Goal: Task Accomplishment & Management: Manage account settings

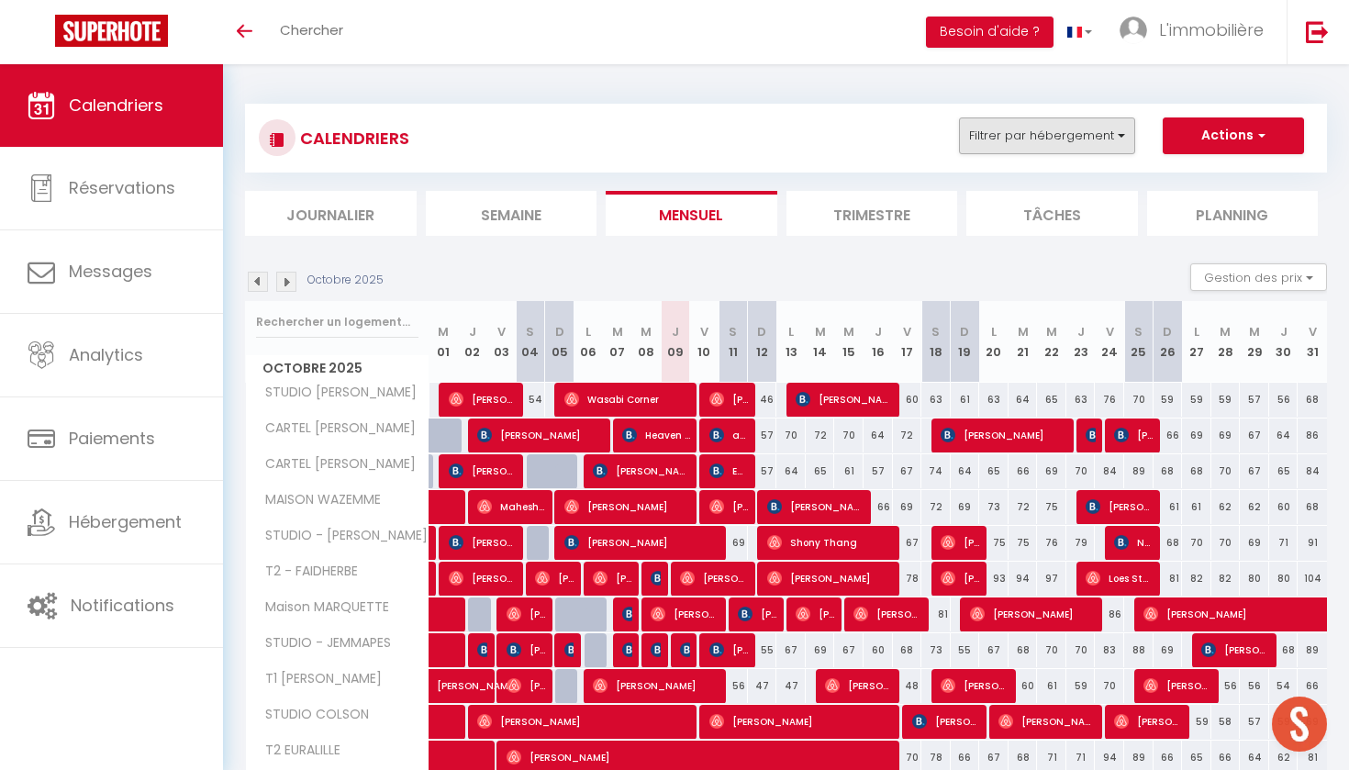
click at [1078, 132] on button "Filtrer par hébergement" at bounding box center [1047, 136] width 176 height 37
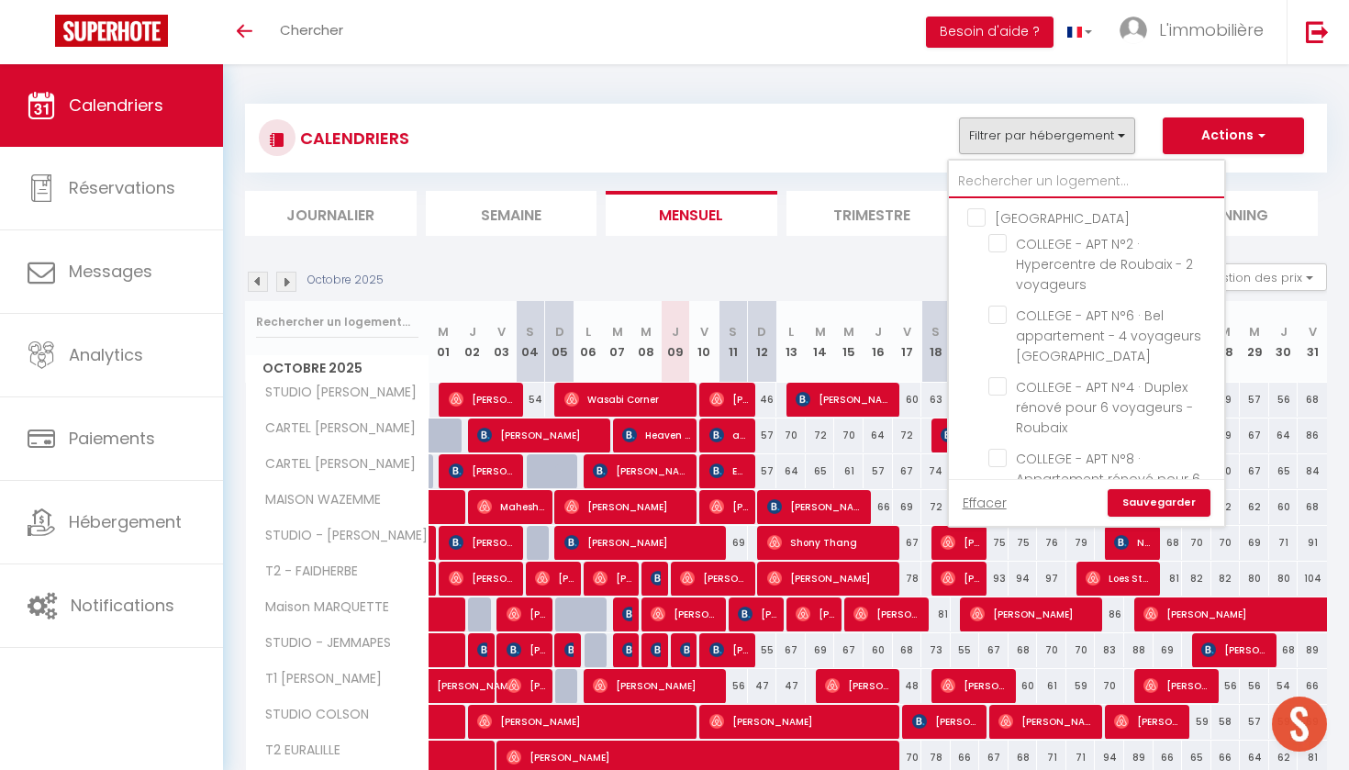
click at [1025, 178] on input "text" at bounding box center [1086, 181] width 275 height 33
type input "k"
checkbox input "false"
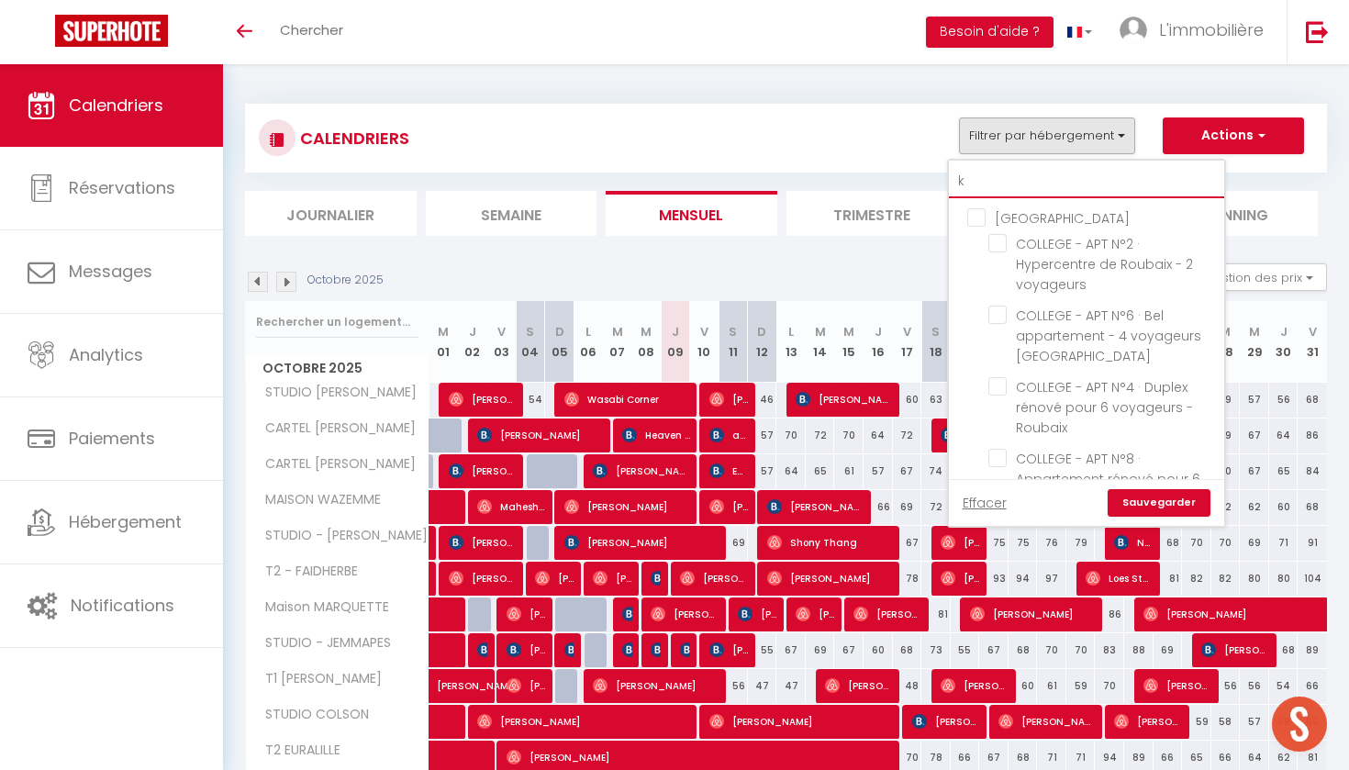
checkbox input "false"
type input "ko"
checkbox input "false"
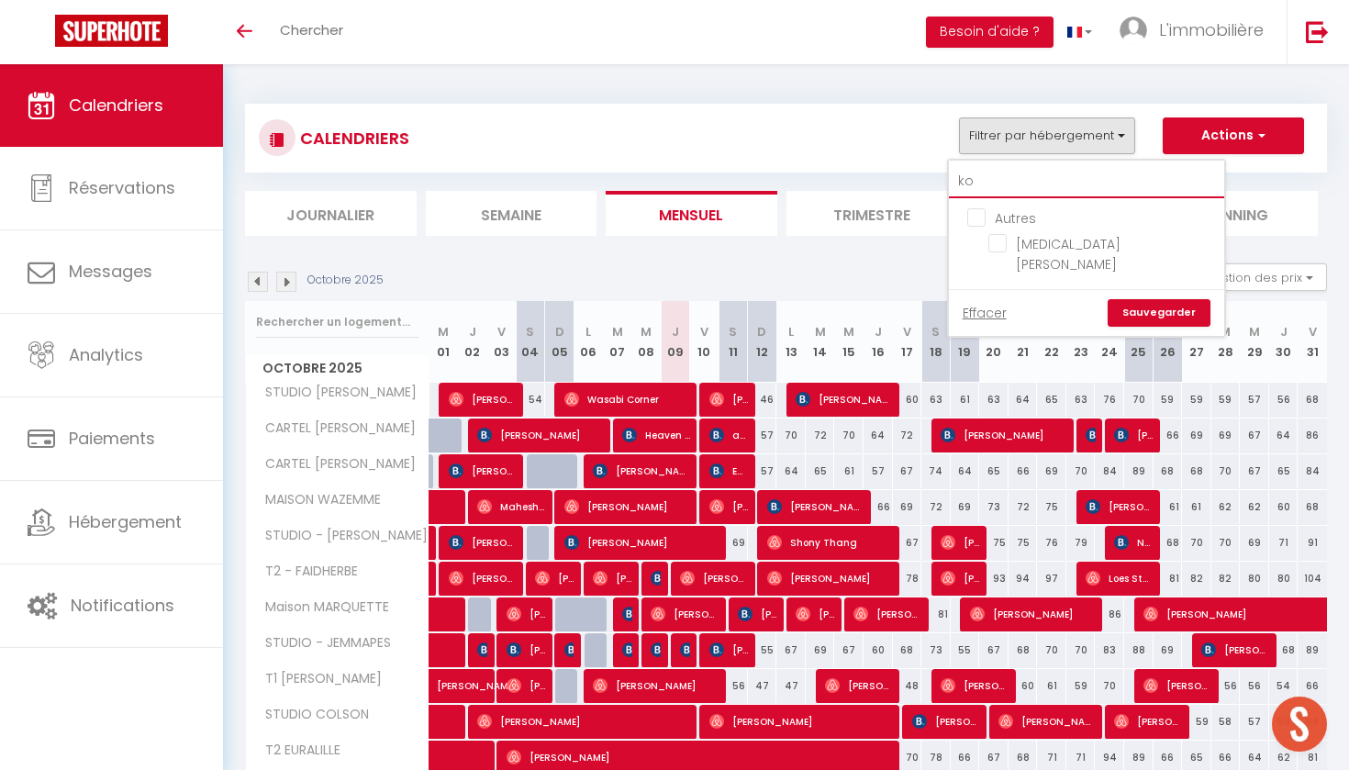
type input "kod"
checkbox input "false"
type input "kod"
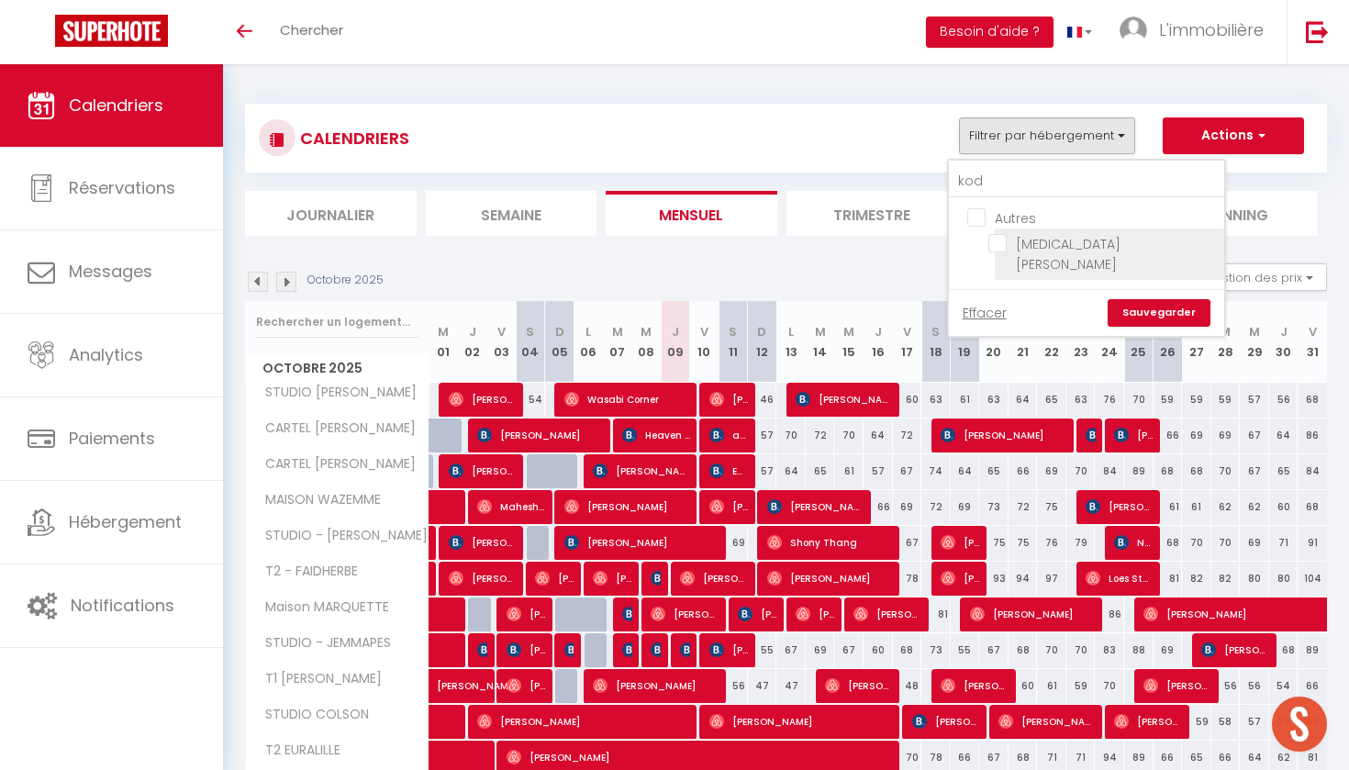
click at [996, 234] on input "[MEDICAL_DATA] [PERSON_NAME]" at bounding box center [1104, 243] width 230 height 18
checkbox input "true"
click at [1151, 299] on link "Sauvegarder" at bounding box center [1159, 313] width 103 height 28
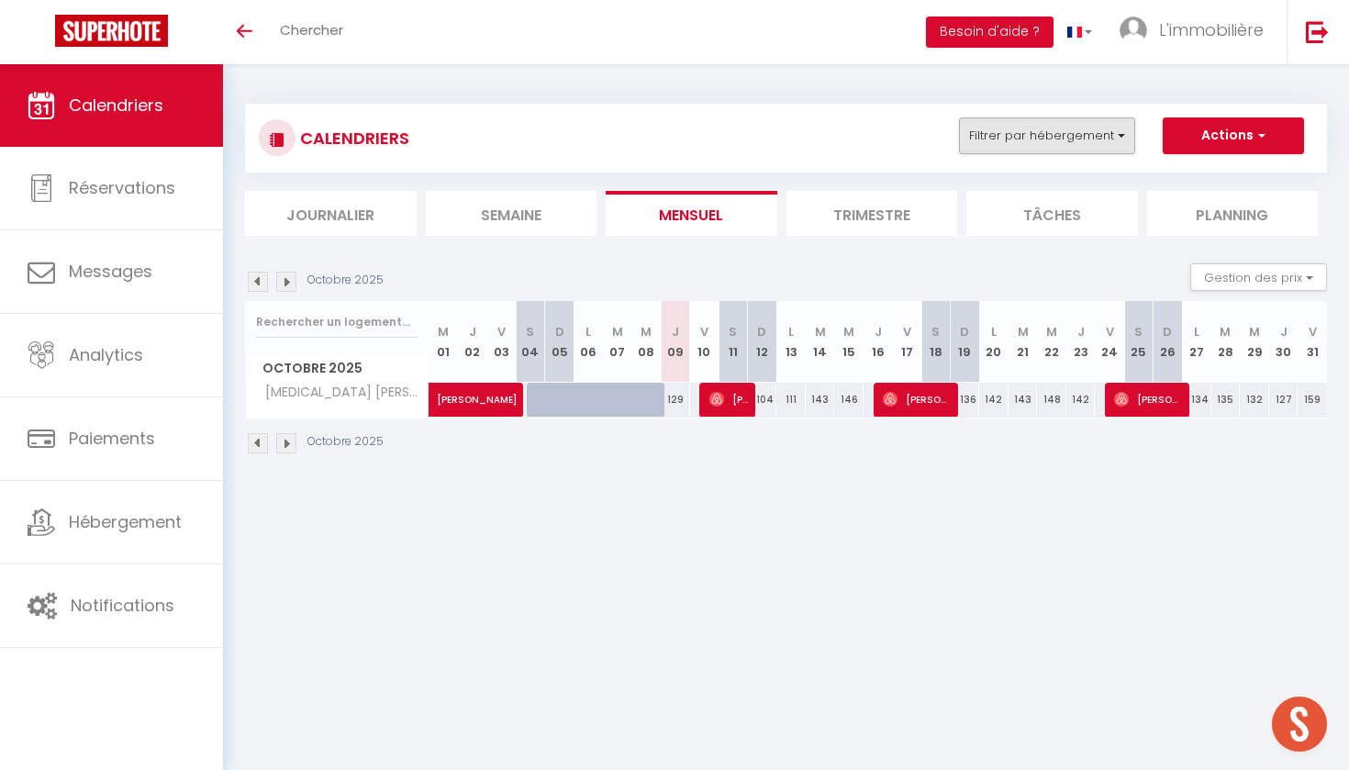
click at [1068, 138] on button "Filtrer par hébergement" at bounding box center [1047, 136] width 176 height 37
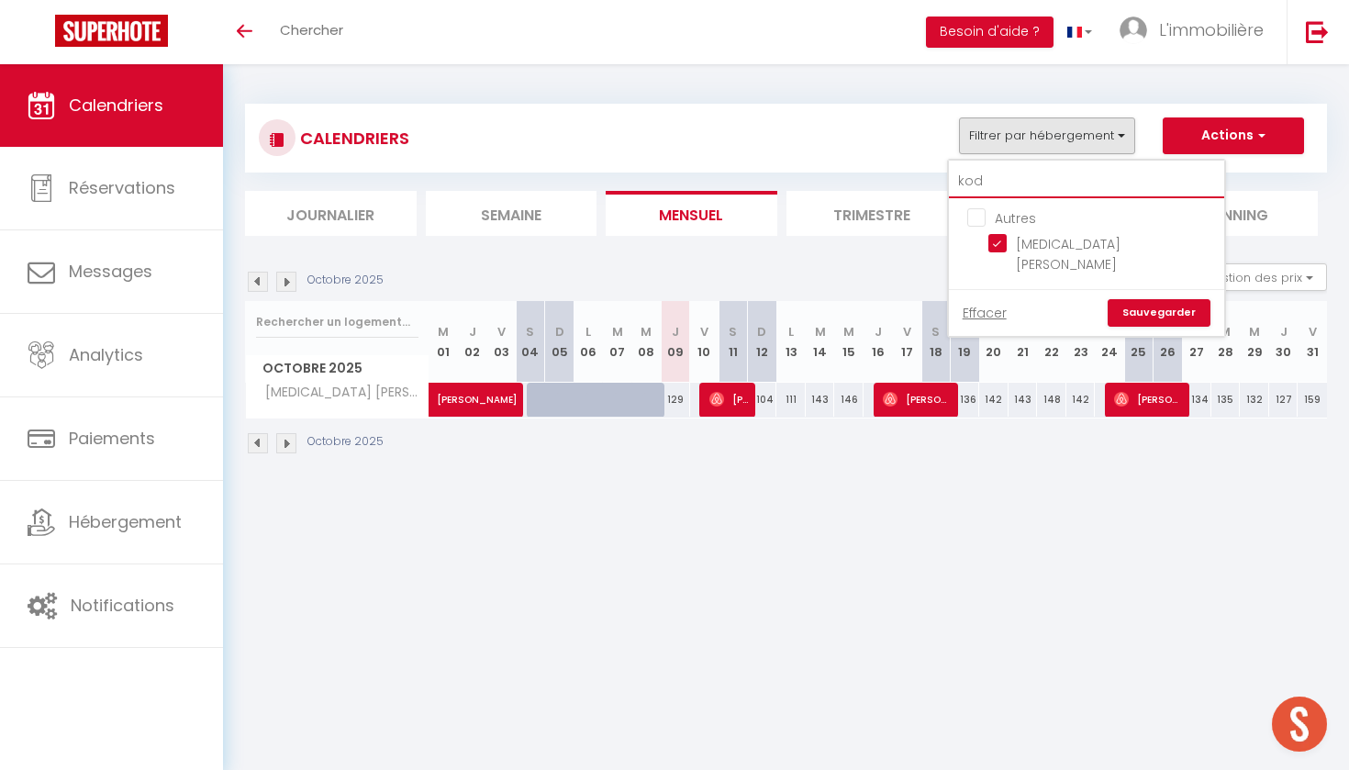
click at [1038, 174] on input "kod" at bounding box center [1086, 181] width 275 height 33
checkbox input "false"
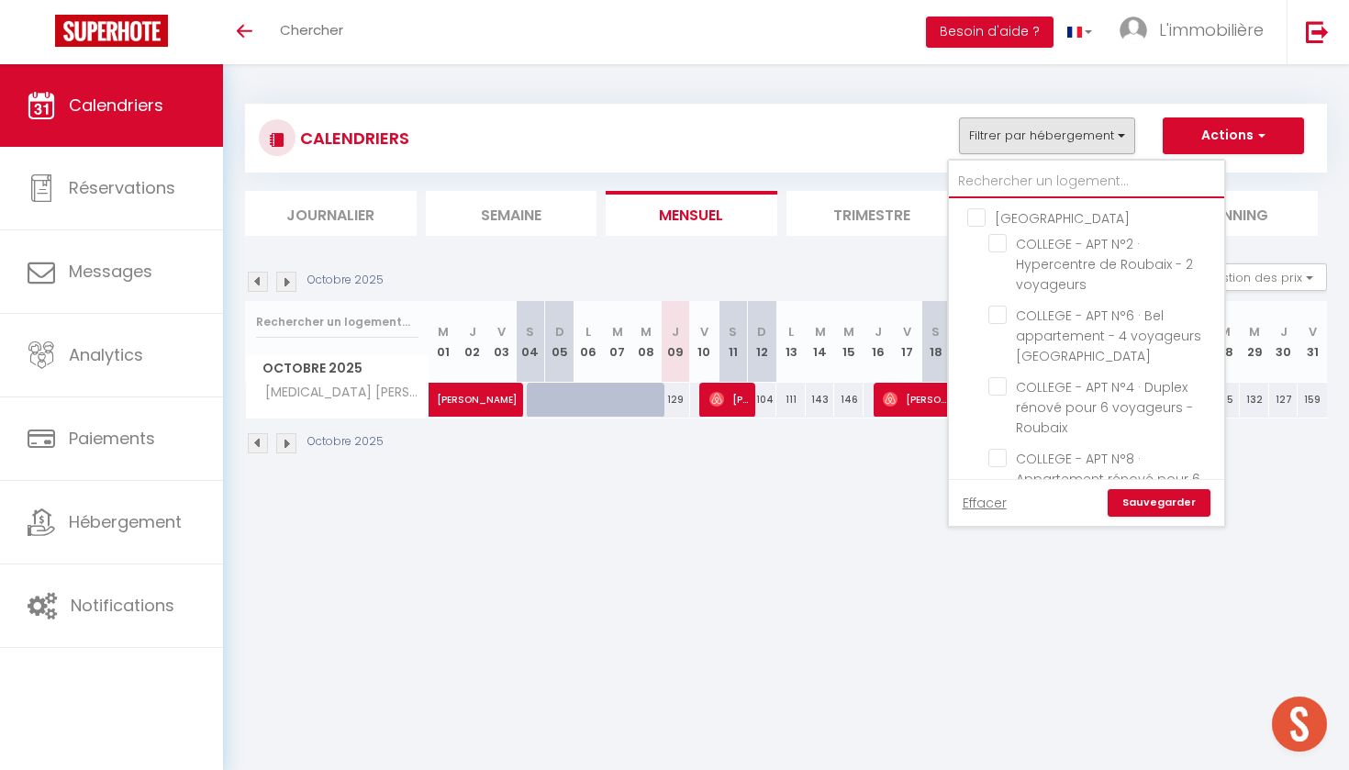
type input "c"
checkbox input "false"
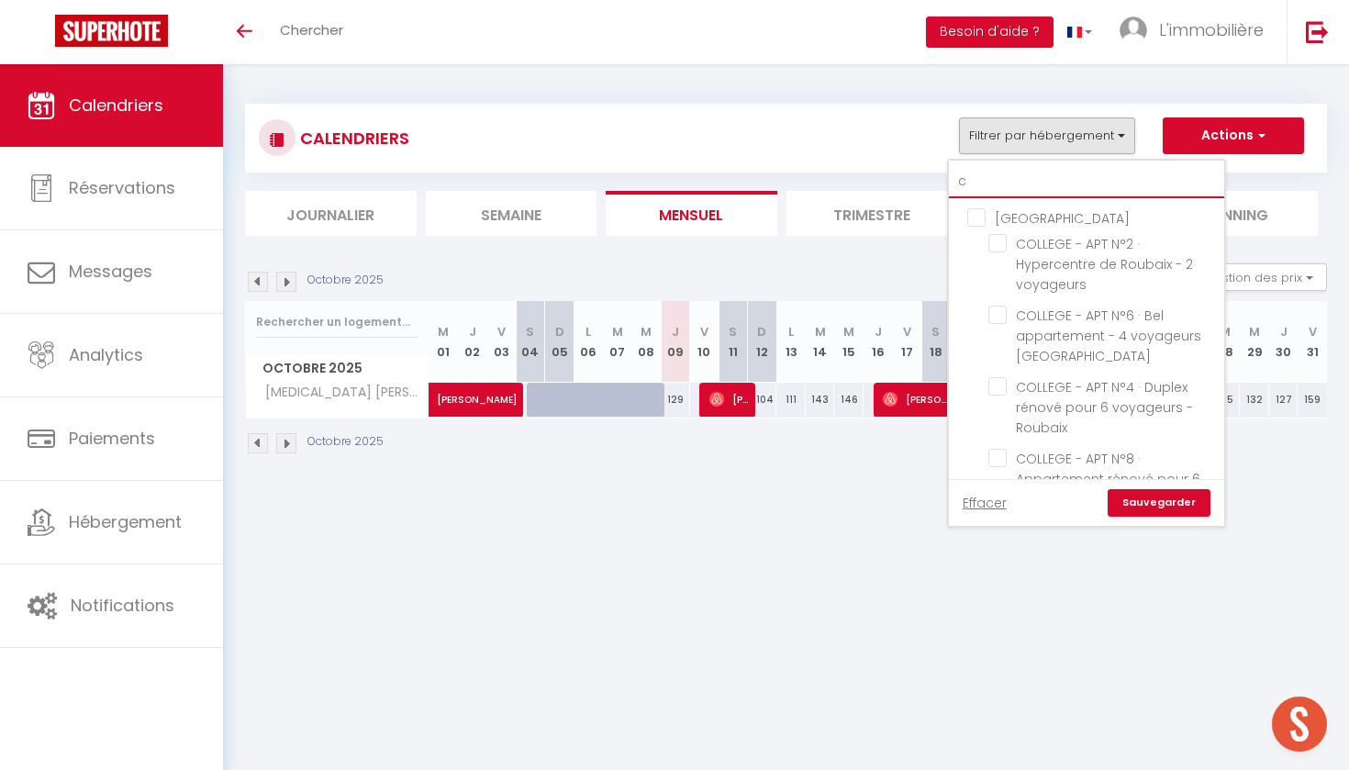
checkbox input "false"
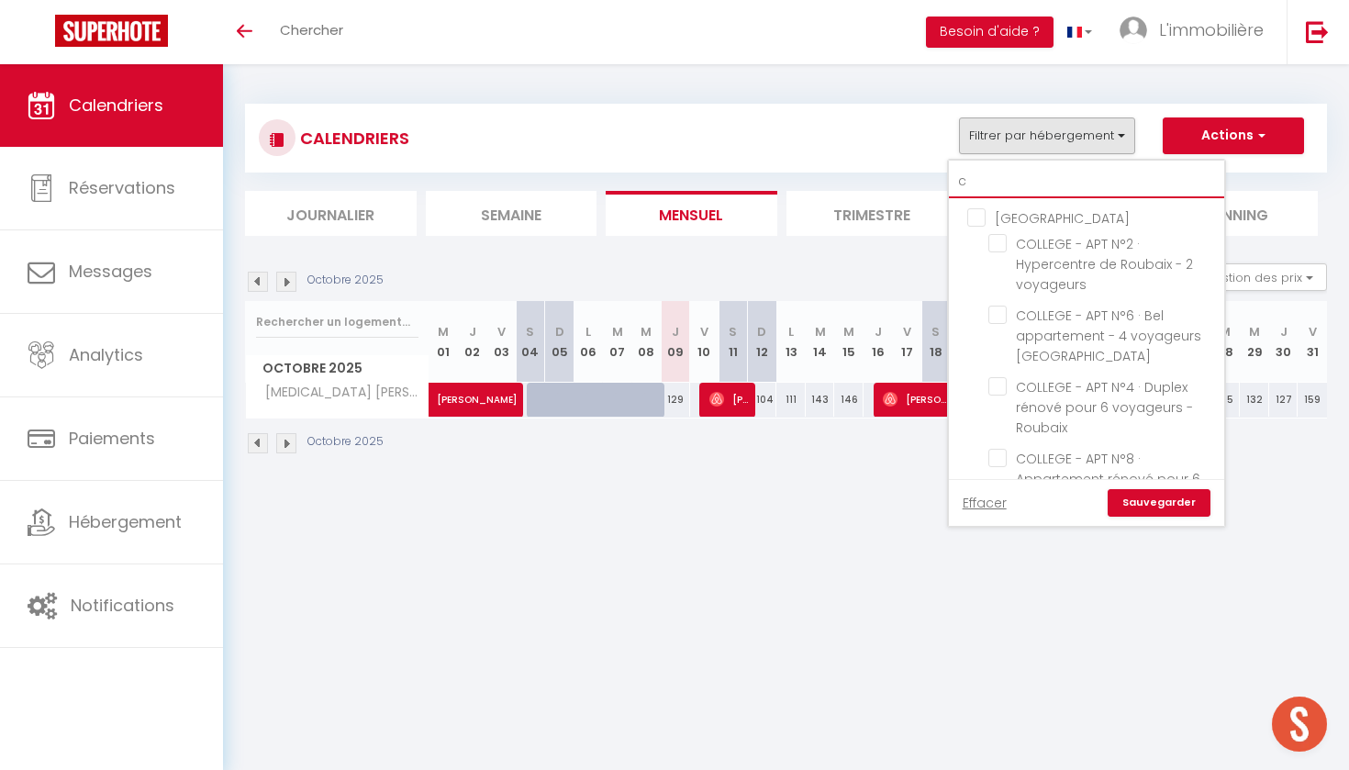
checkbox input "false"
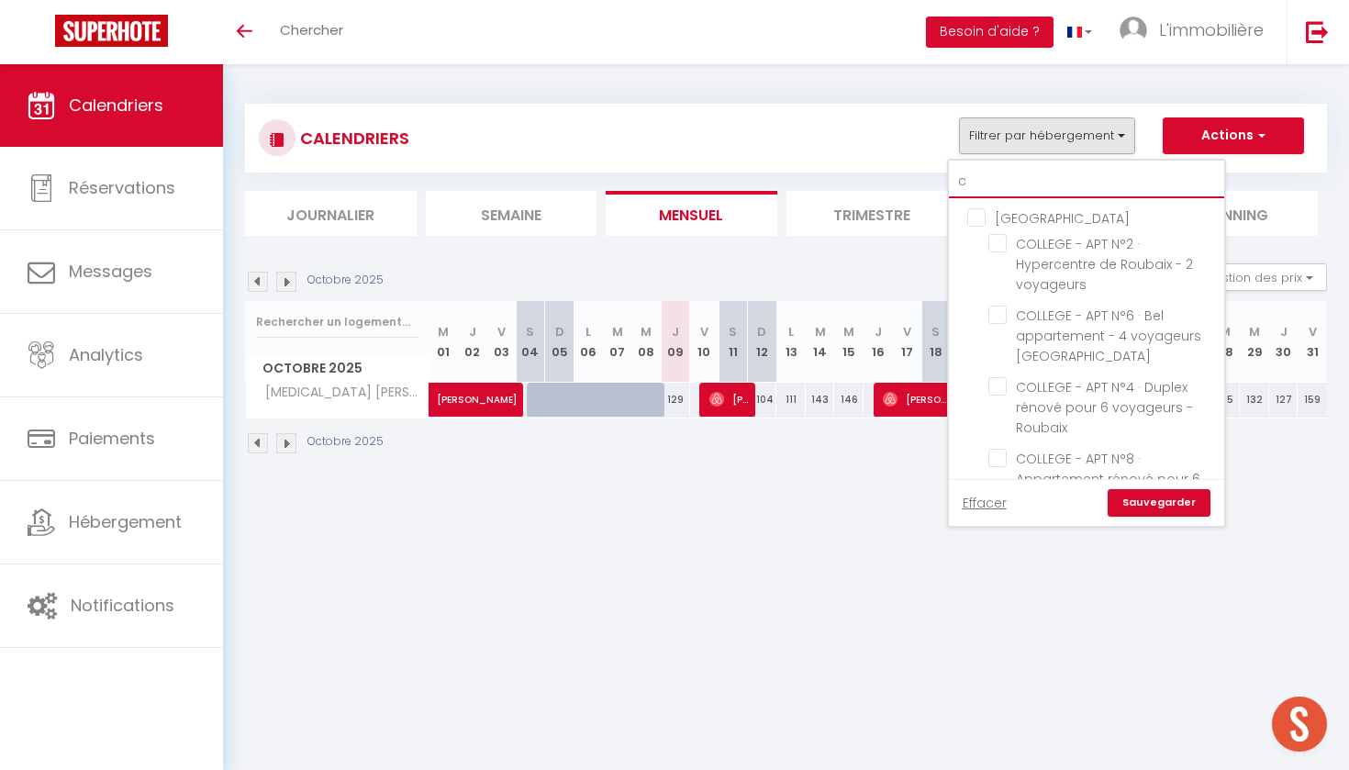
checkbox input "false"
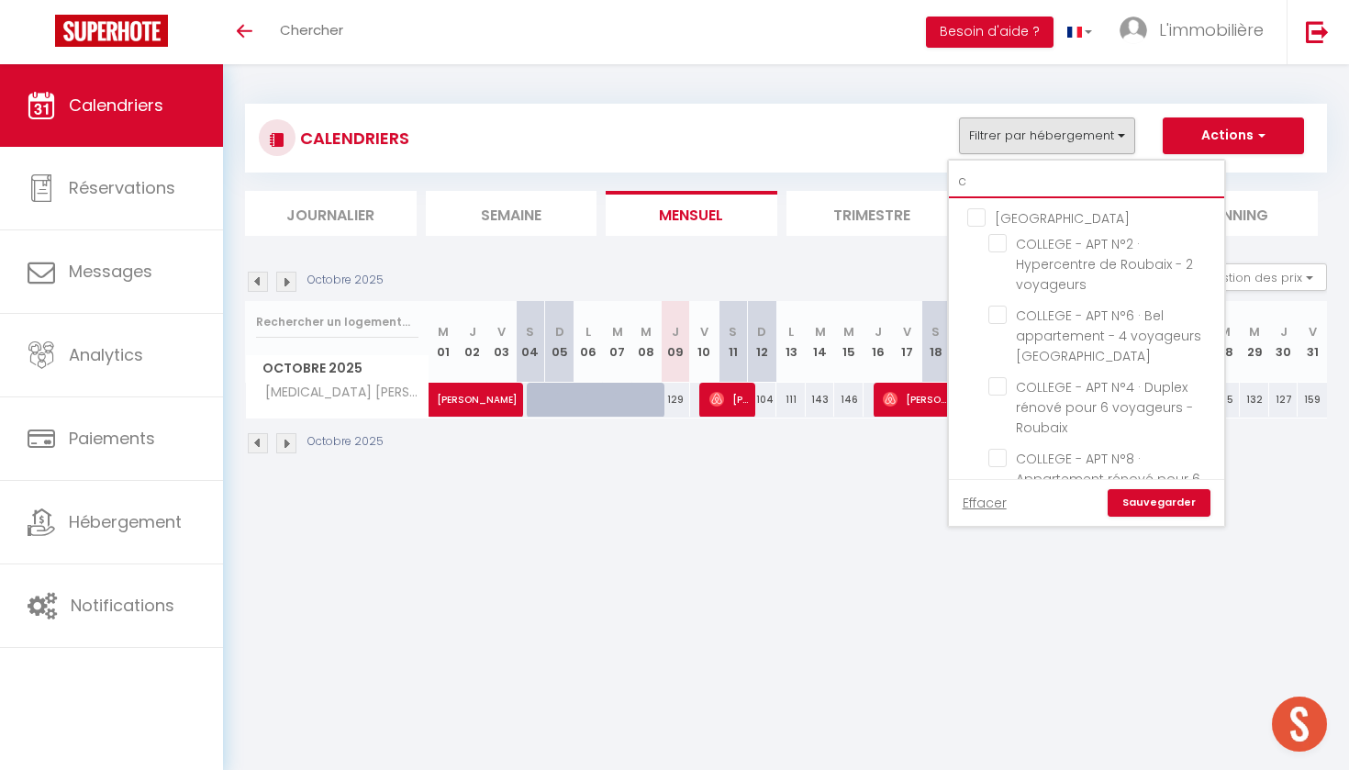
checkbox input "true"
checkbox input "false"
type input "ca"
checkbox input "false"
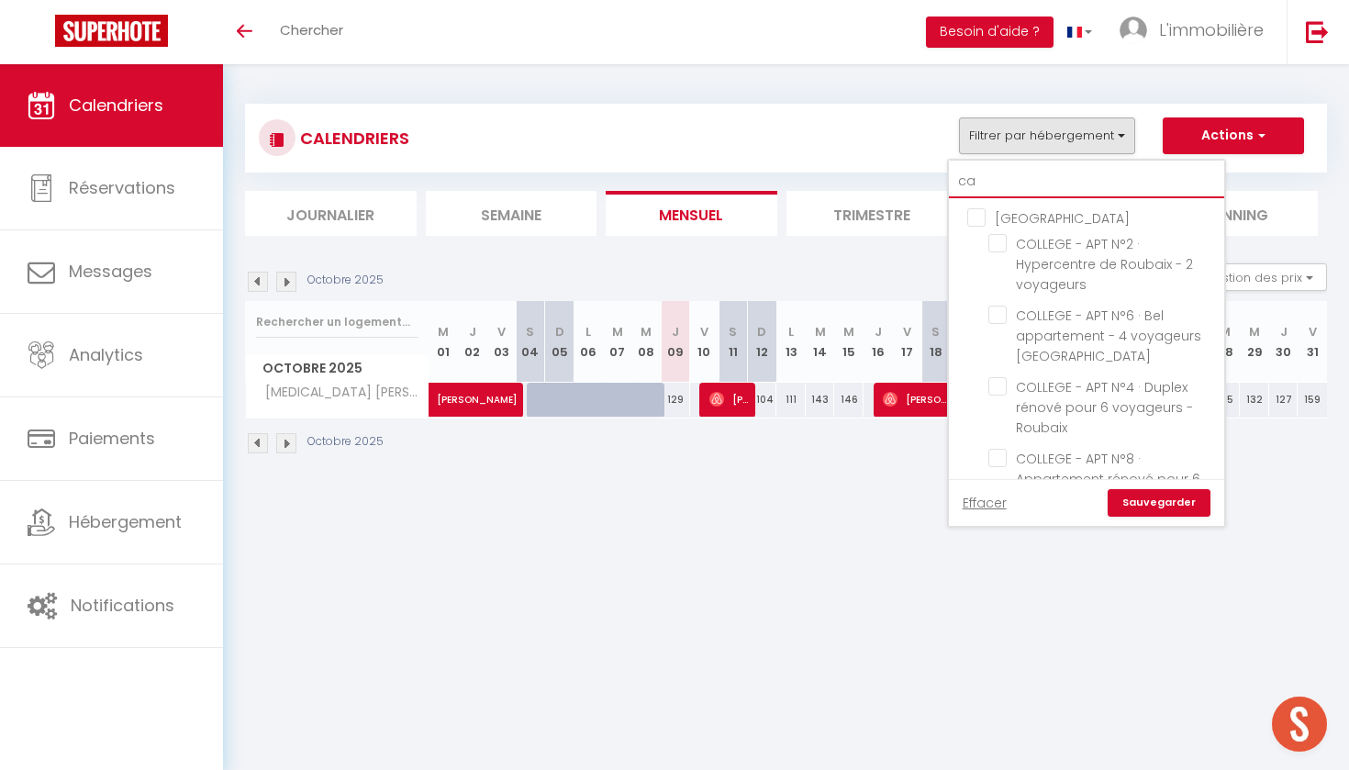
checkbox input "false"
type input "cam"
checkbox input "false"
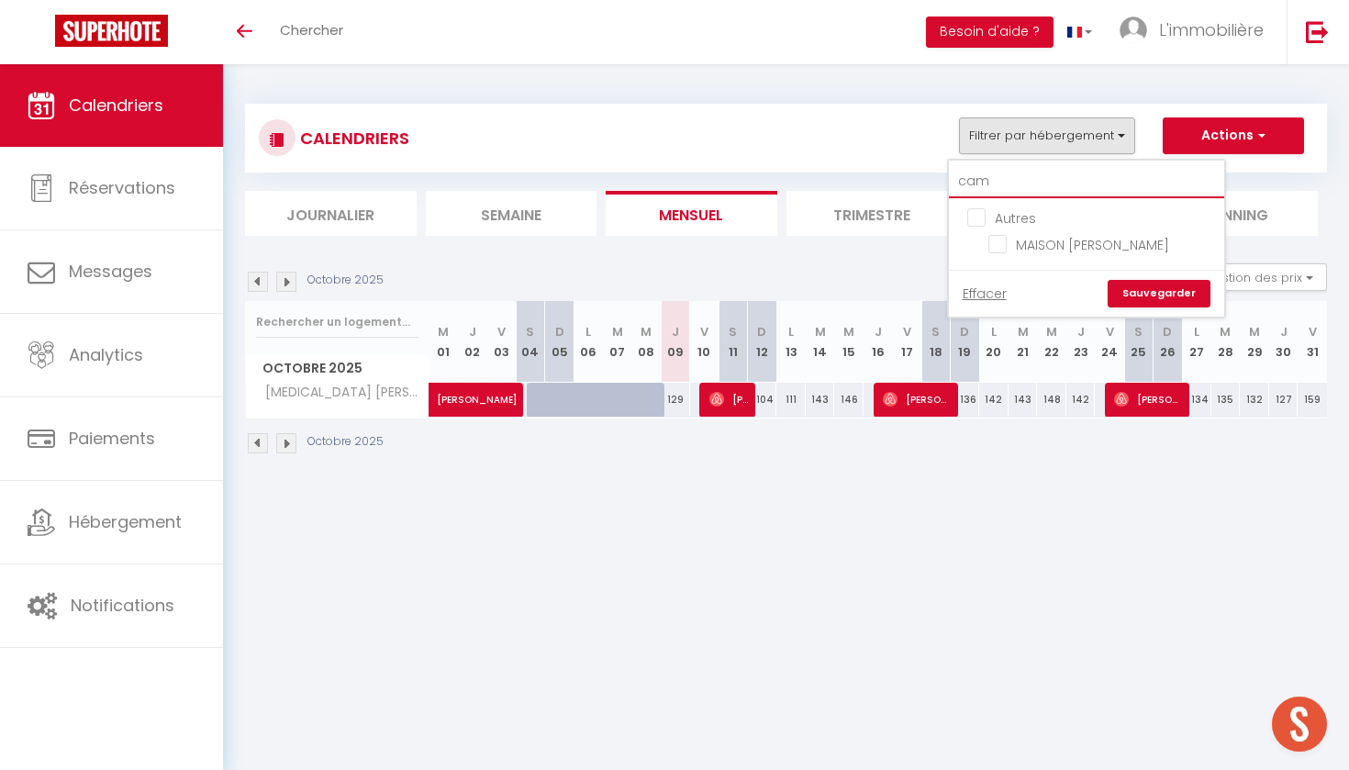
type input "cami"
checkbox input "false"
type input "cami"
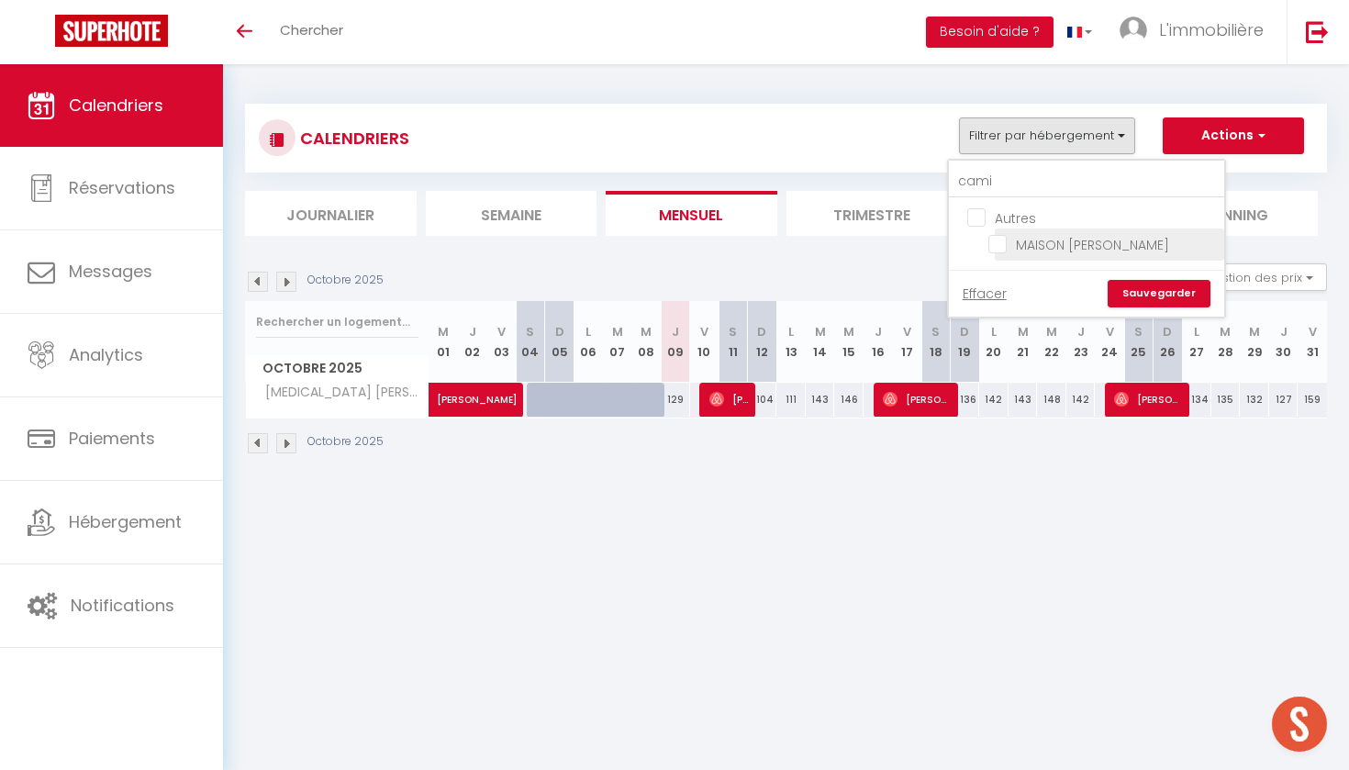
click at [1017, 240] on input "MAISON [PERSON_NAME]" at bounding box center [1104, 243] width 230 height 18
checkbox input "true"
click at [1140, 295] on link "Sauvegarder" at bounding box center [1159, 294] width 103 height 28
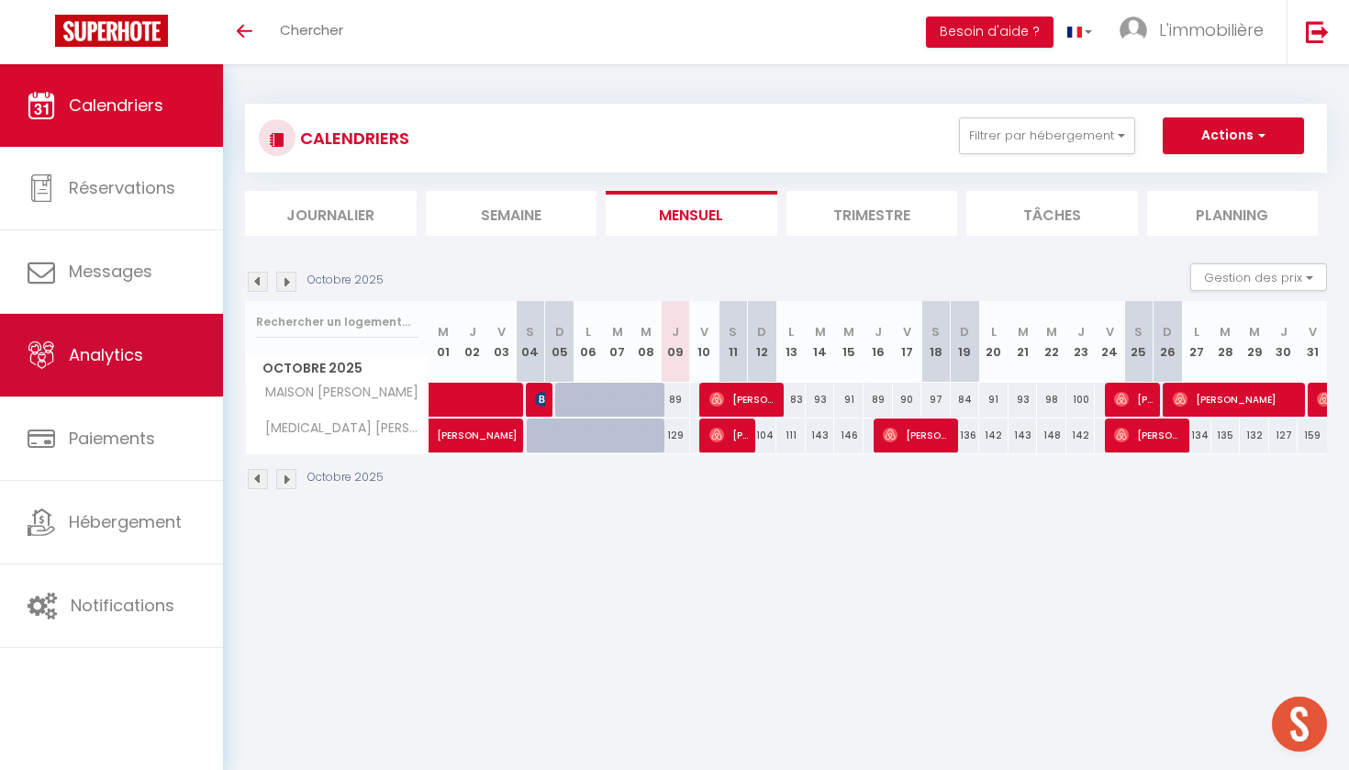
click at [58, 342] on link "Analytics" at bounding box center [111, 355] width 223 height 83
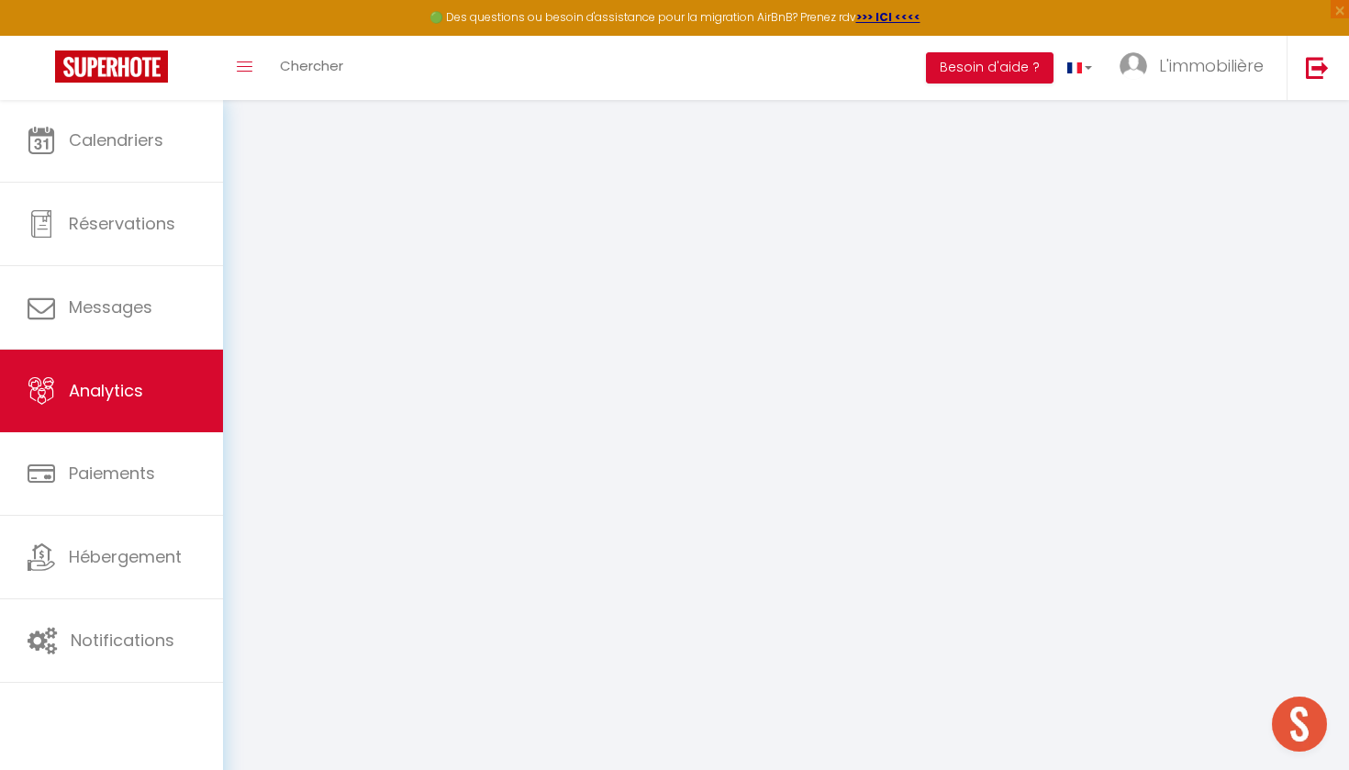
select select "2025"
select select "10"
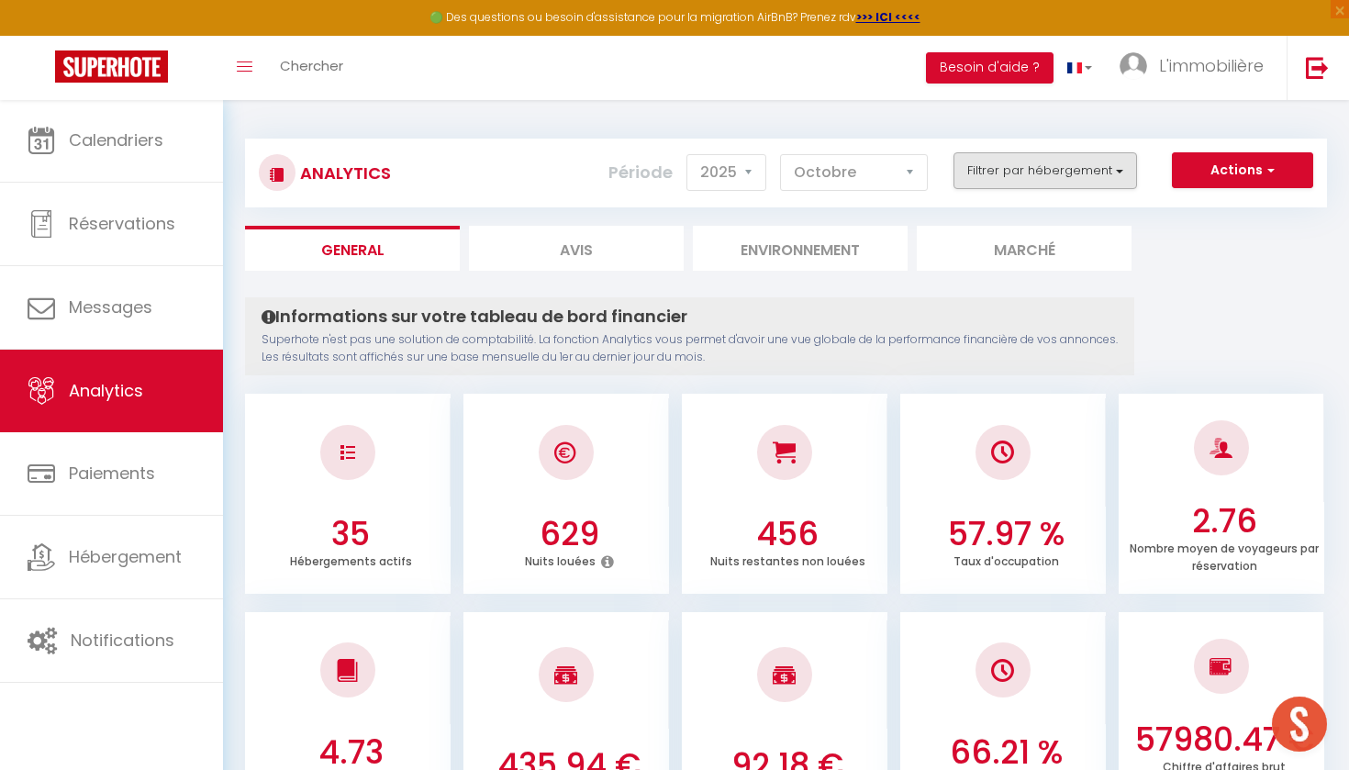
click at [1072, 163] on button "Filtrer par hébergement" at bounding box center [1046, 170] width 184 height 37
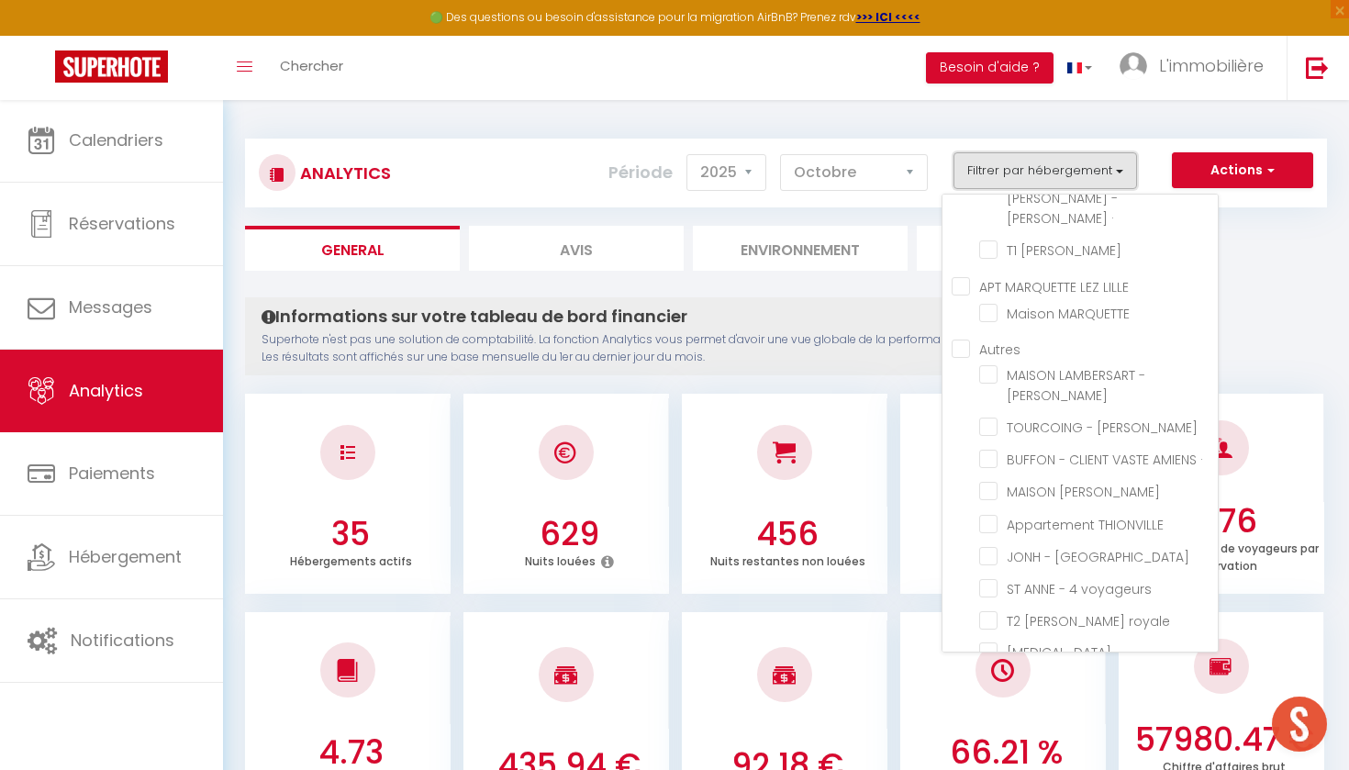
scroll to position [8, 0]
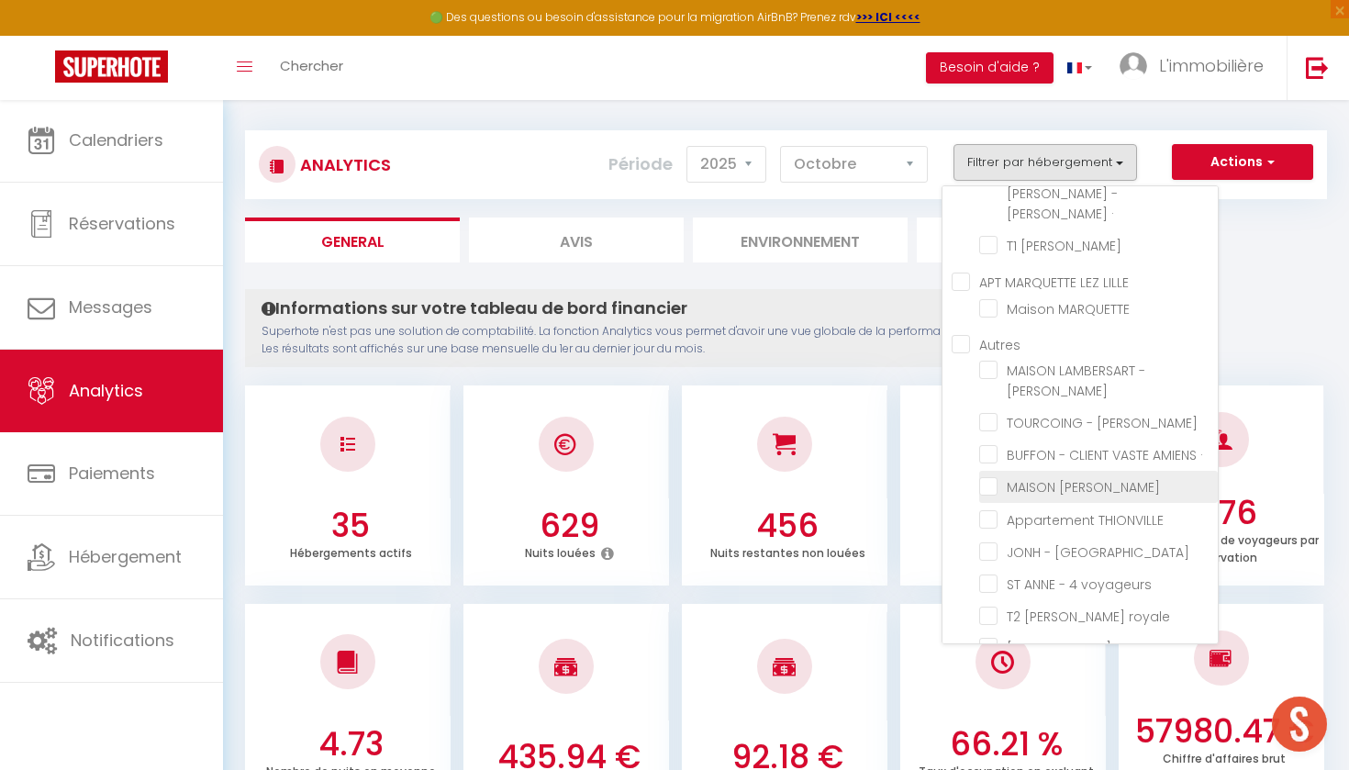
click at [1082, 476] on LAVOISIER "checkbox" at bounding box center [1099, 485] width 239 height 18
checkbox LAVOISIER "true"
checkbox voyageurs "false"
checkbox Roubaix "false"
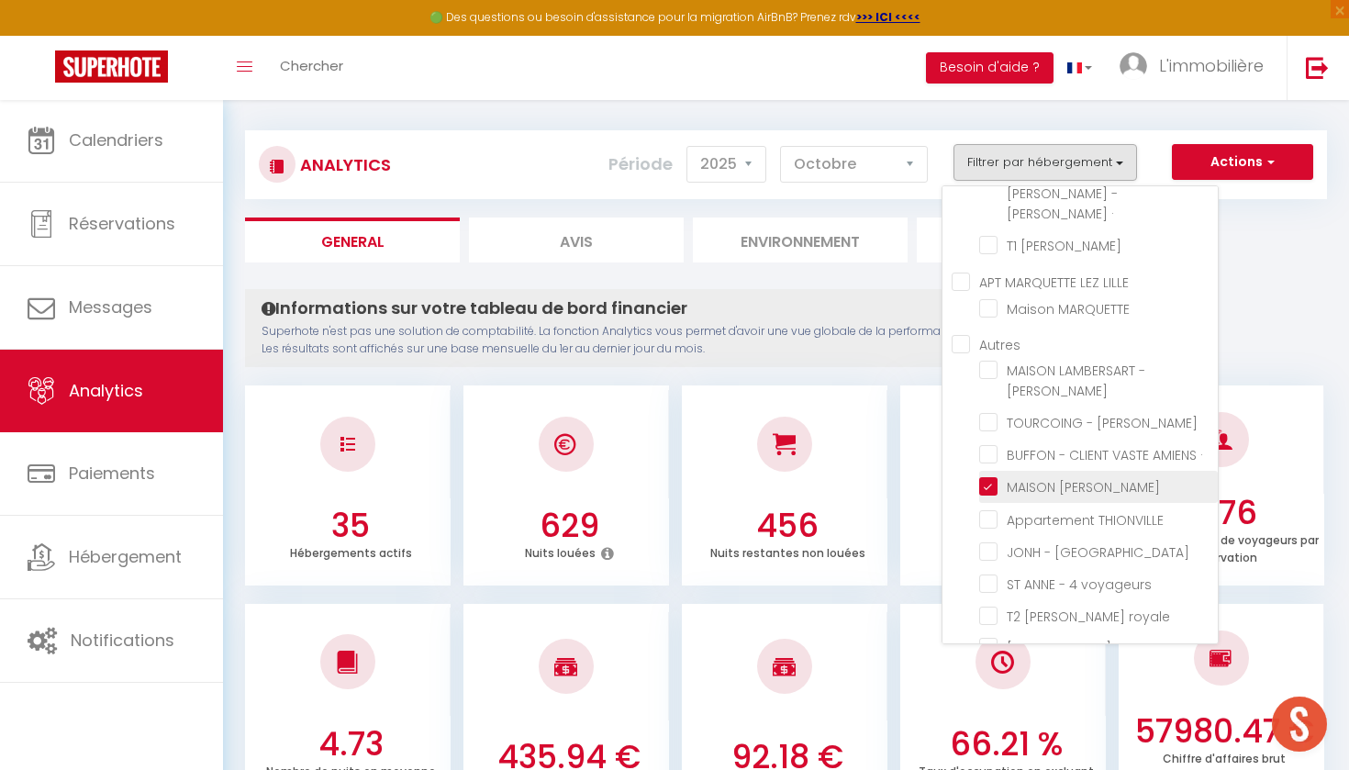
checkbox Roubaix "false"
checkbox Hypercentre "false"
checkbox voyageurs "false"
checkbox Roubaix "false"
checkbox Rbx "false"
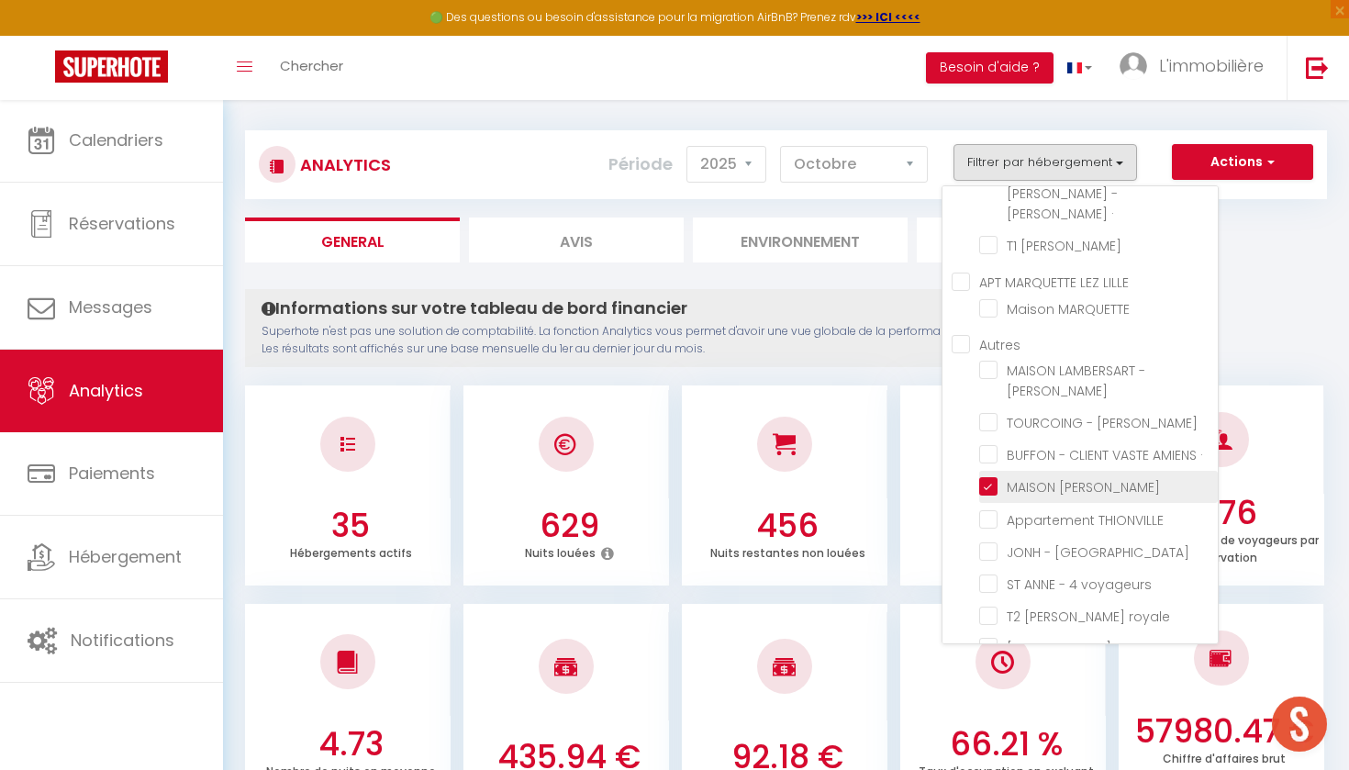
checkbox Roubaix "false"
checkbox voyageurs "false"
checkbox COLSON "false"
checkbox WAZEMME "false"
checkbox LOANE "false"
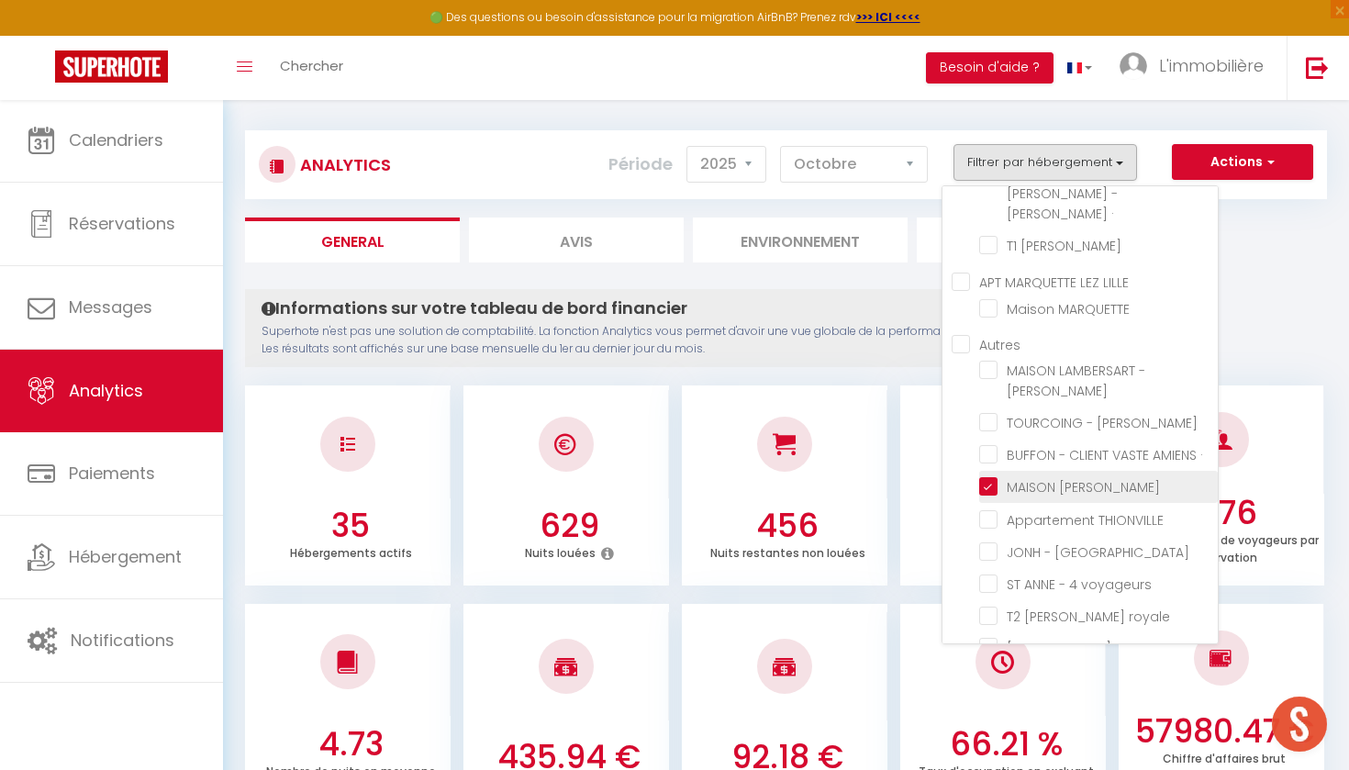
checkbox EDWARD "false"
checkbox JEMMAPES "false"
checkbox FAIDHERBE "false"
checkbox GILLES "false"
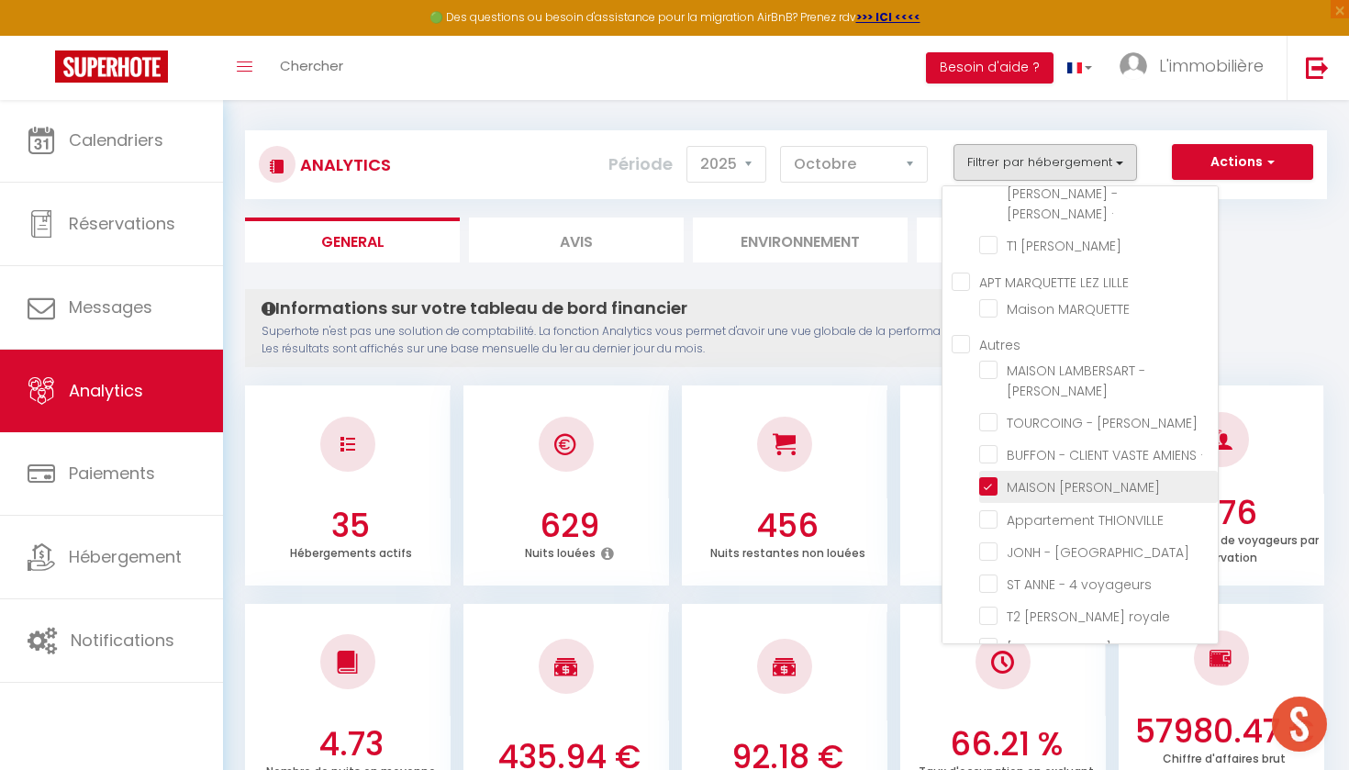
checkbox INKERMANN "false"
checkbox EURALILLE "false"
checkbox ESQUERMOISE "false"
checkbox · "false"
checkbox MARCQ "false"
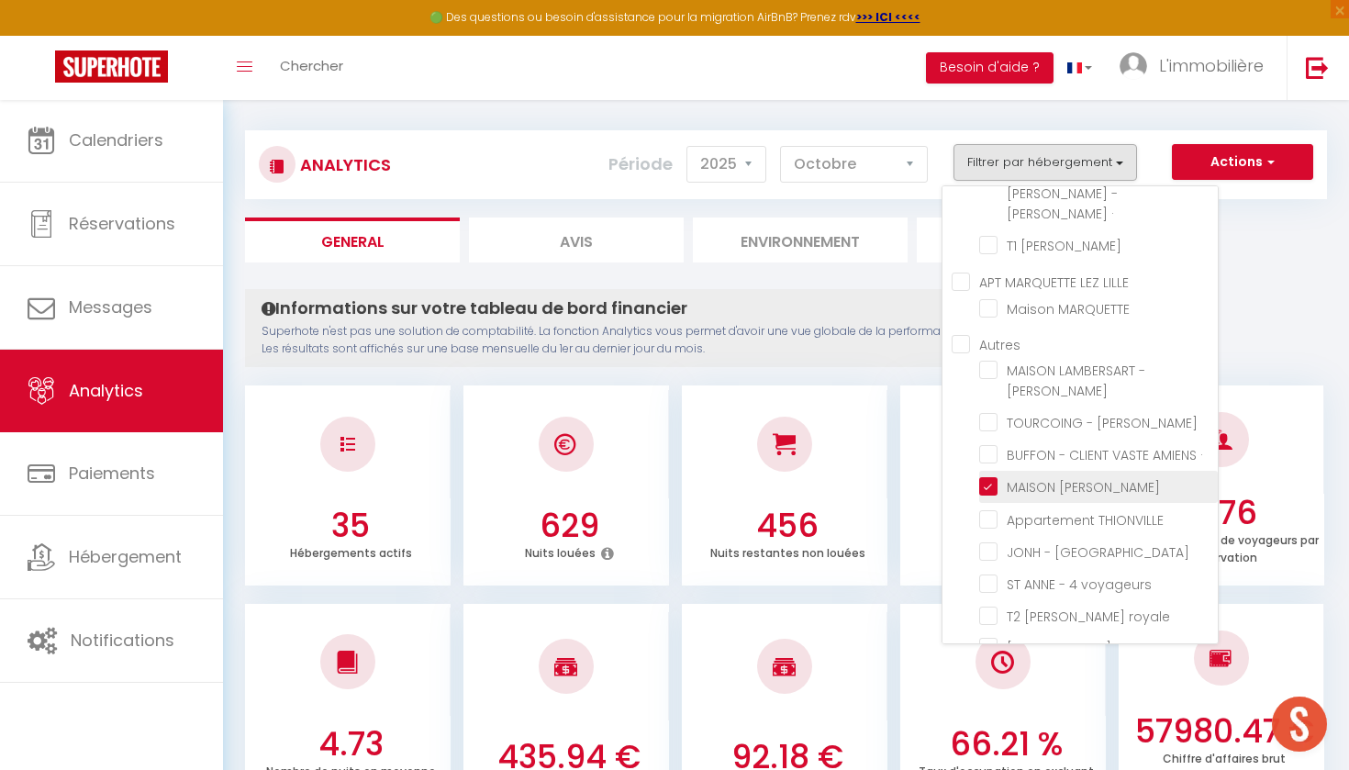
checkbox MARQUETTE "false"
checkbox LOUISE "false"
checkbox CYNTHIA "false"
checkbox · "false"
checkbox THIONVILLE "false"
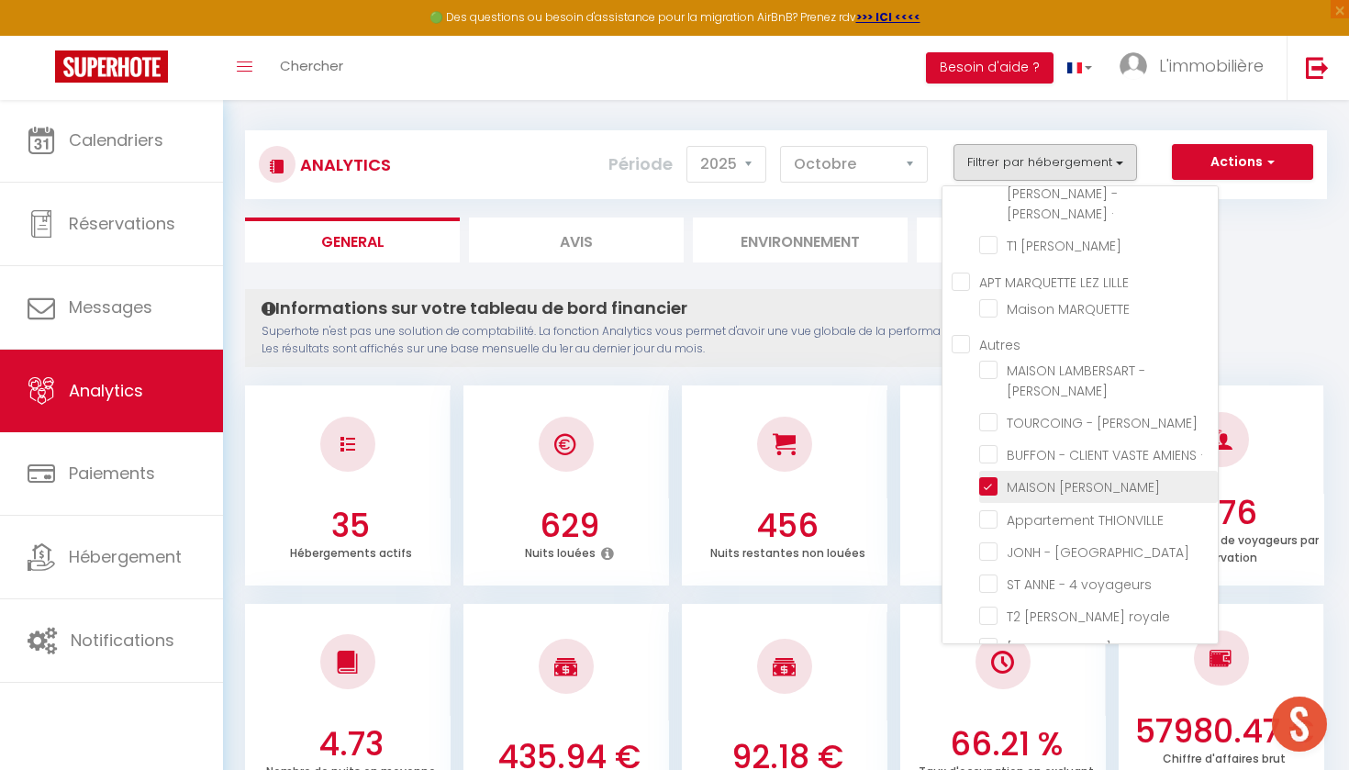
checkbox SEC "false"
checkbox voyageurs "false"
checkbox royale "false"
checkbox ABOTCHI "false"
checkbox · "false"
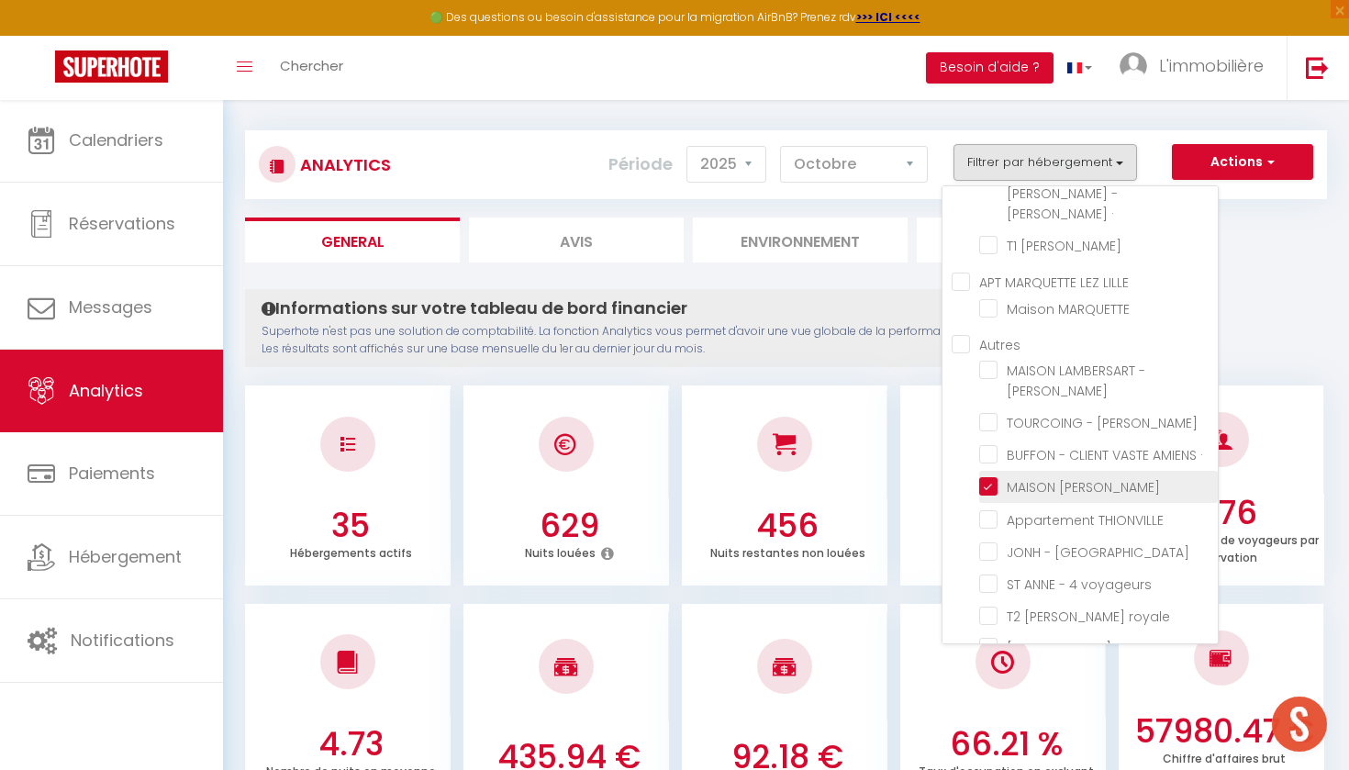
checkbox voyageurs "false"
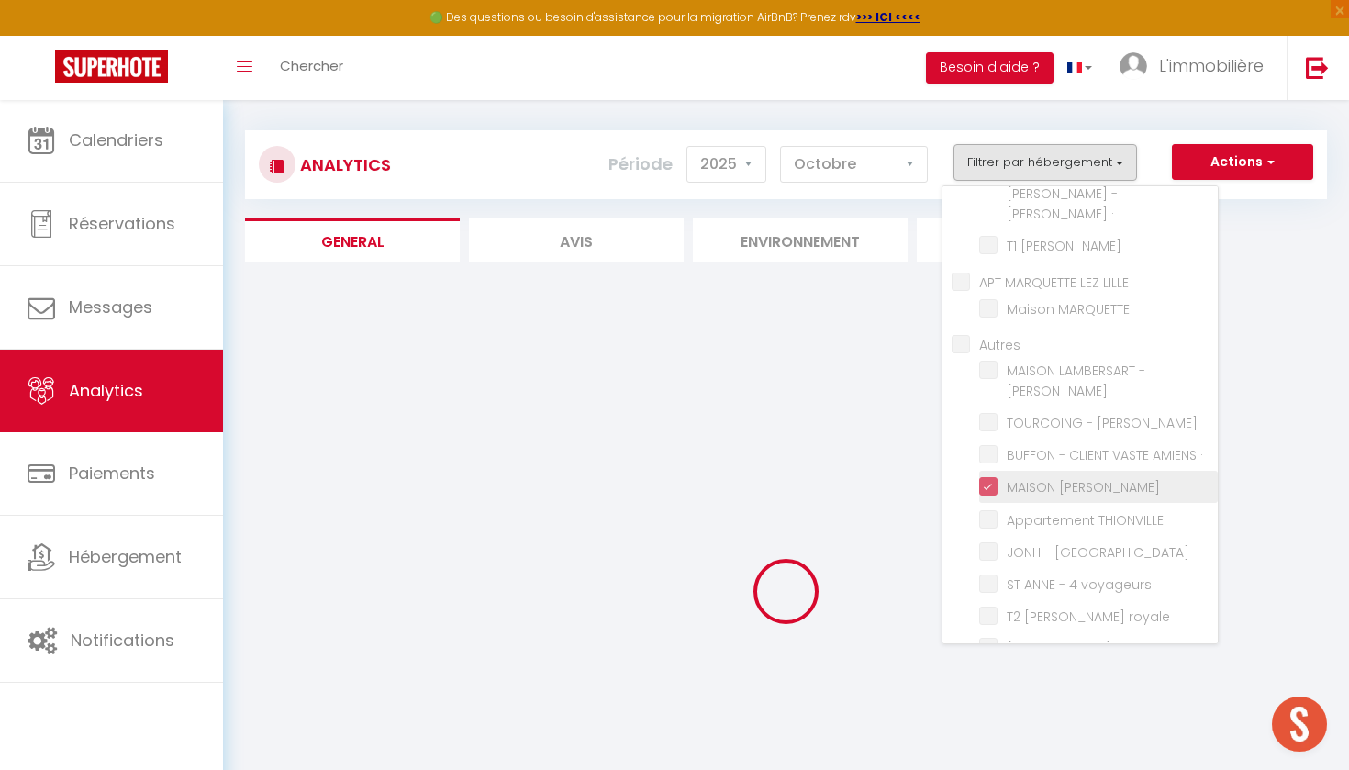
checkbox voyageurs "false"
checkbox Roubaix "false"
checkbox Hypercentre "false"
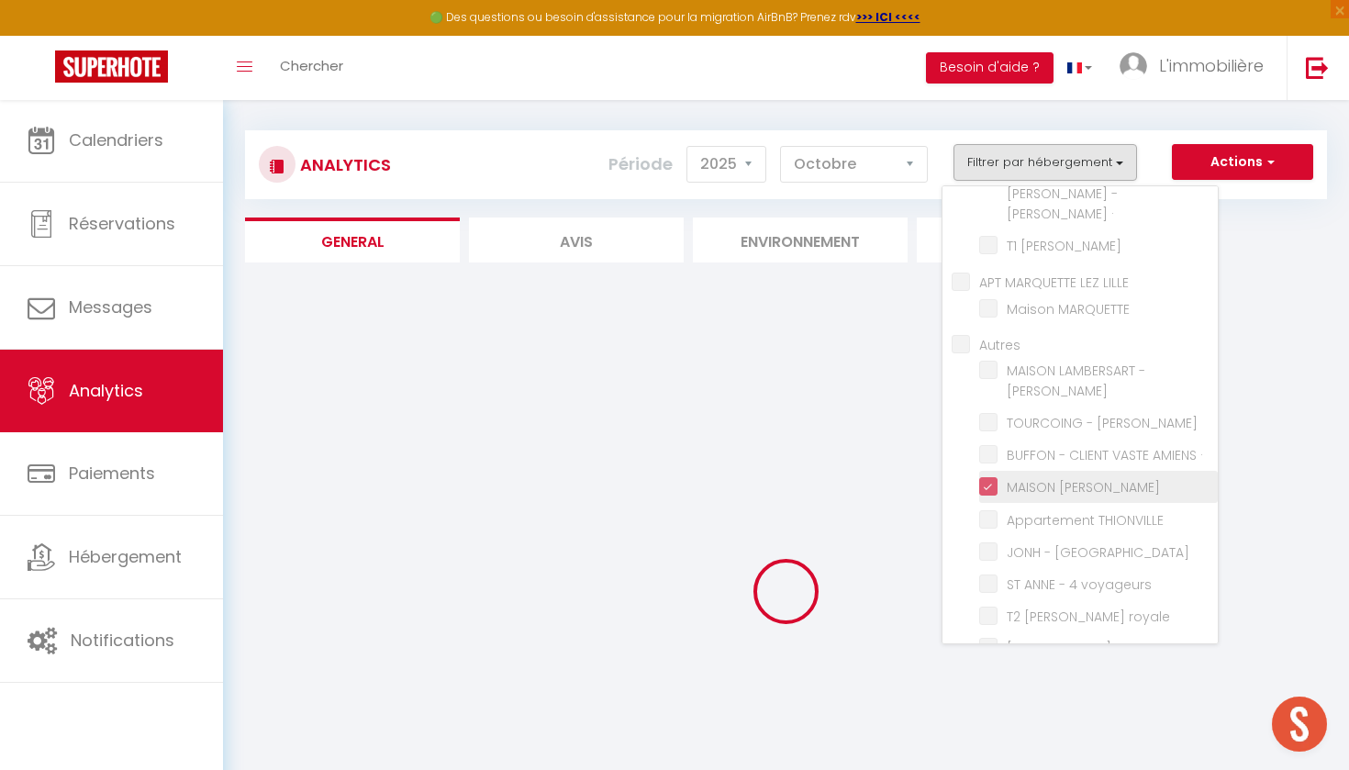
checkbox voyageurs "false"
checkbox Roubaix "false"
checkbox Rbx "false"
checkbox Roubaix "false"
checkbox voyageurs "false"
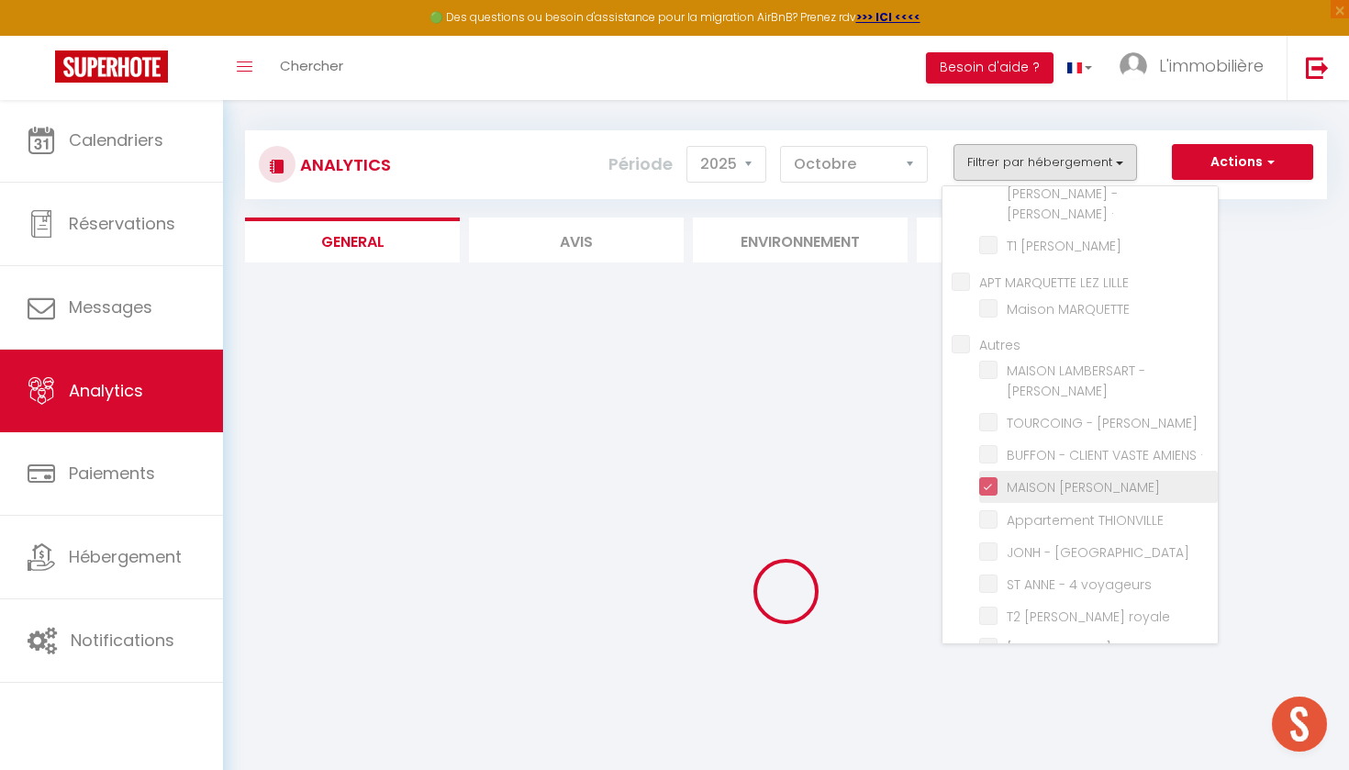
checkbox COLSON "false"
checkbox WAZEMME "false"
checkbox LOANE "false"
checkbox EDWARD "false"
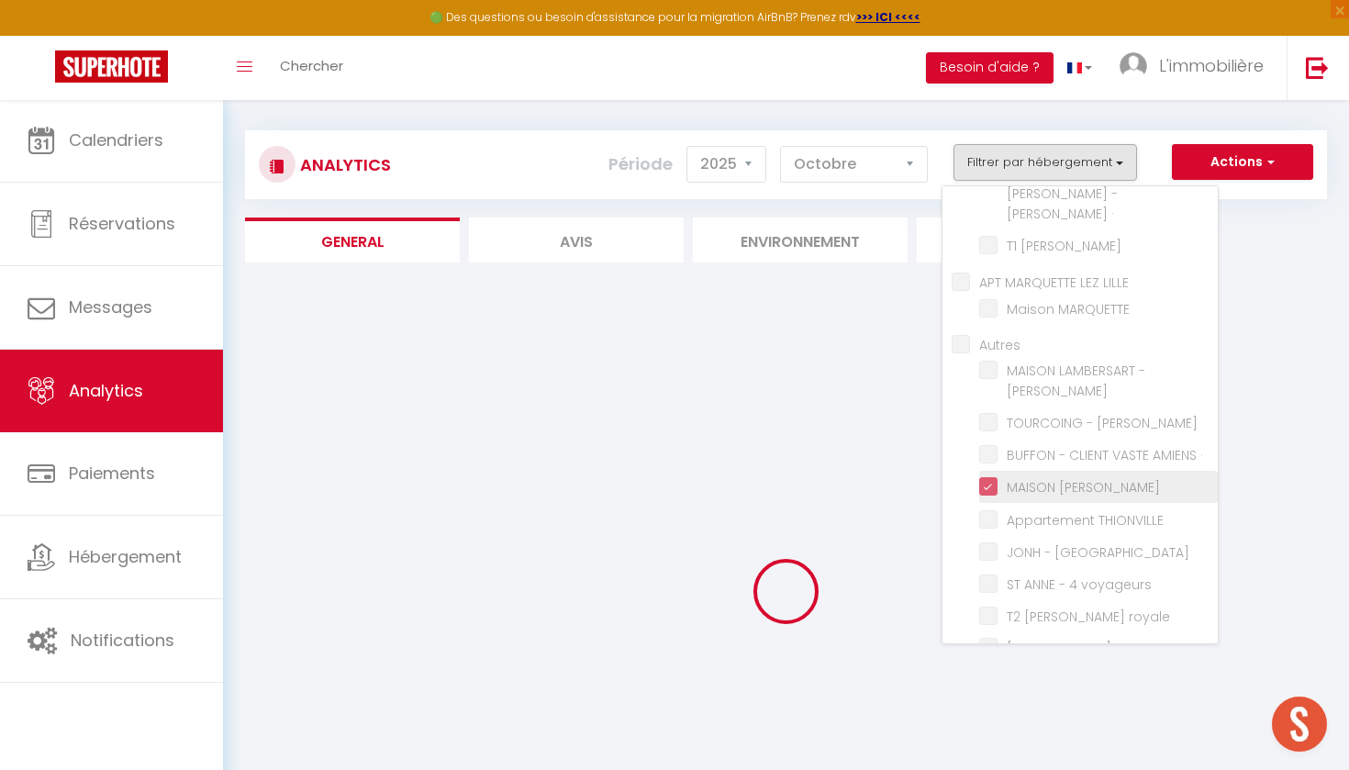
checkbox JEMMAPES "false"
checkbox FAIDHERBE "false"
checkbox GILLES "false"
checkbox INKERMANN "false"
checkbox EURALILLE "false"
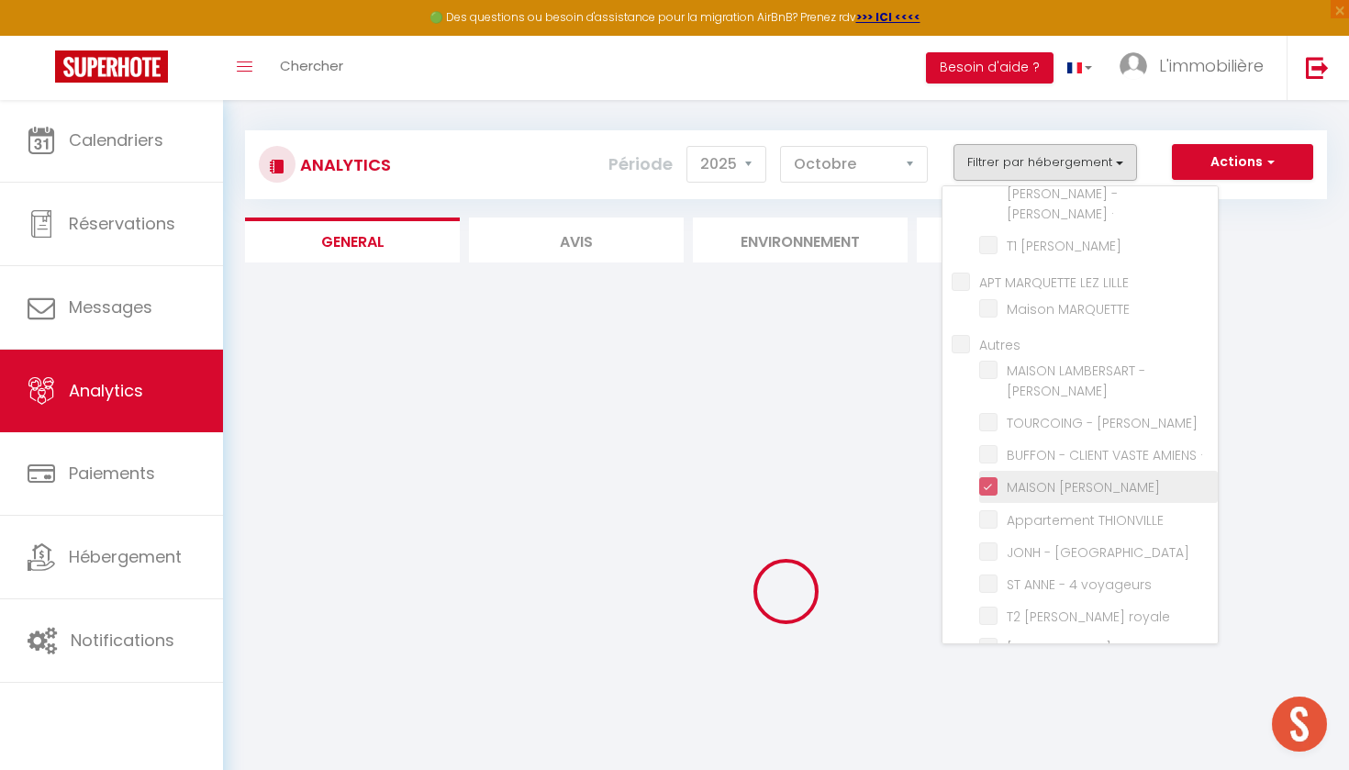
checkbox ESQUERMOISE "false"
checkbox · "false"
checkbox MARCQ "false"
checkbox MARQUETTE "false"
checkbox LOUISE "false"
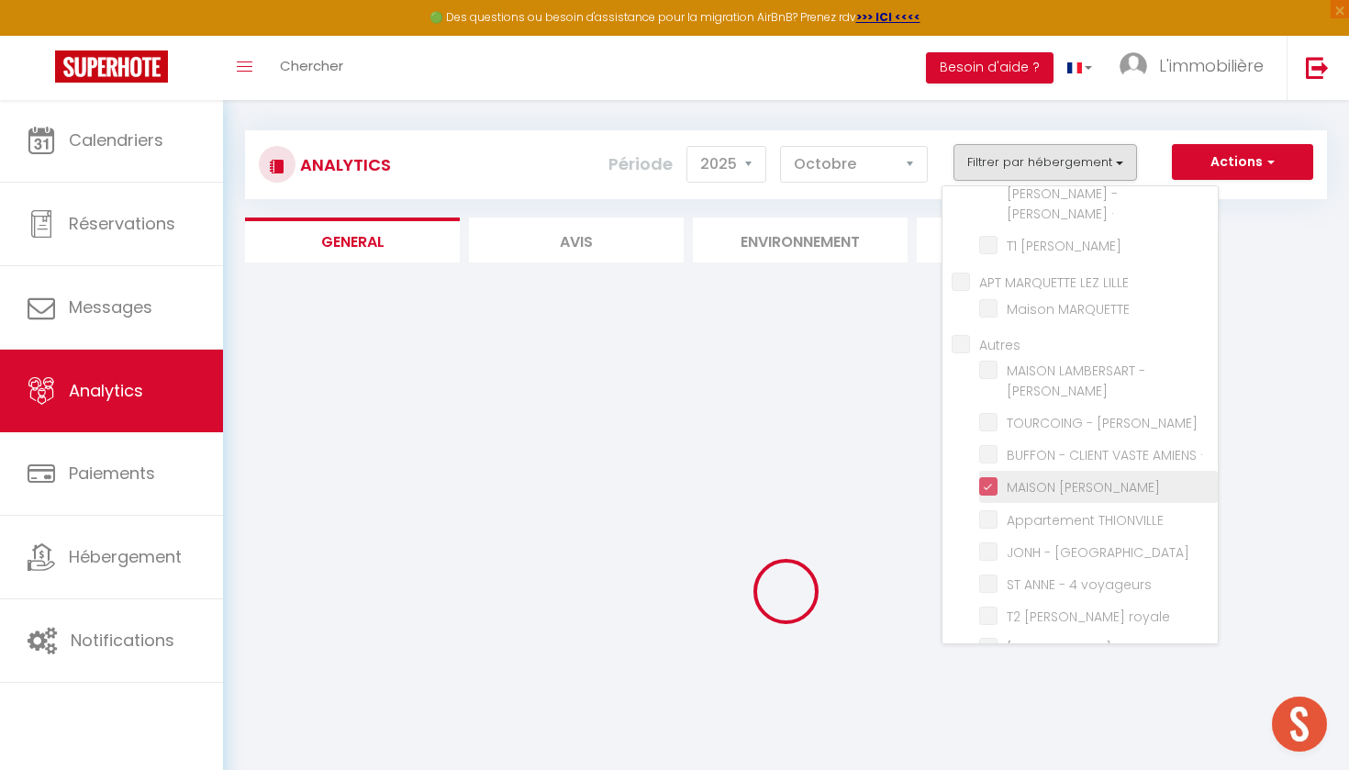
checkbox CYNTHIA "false"
checkbox · "false"
checkbox THIONVILLE "false"
checkbox SEC "false"
checkbox voyageurs "false"
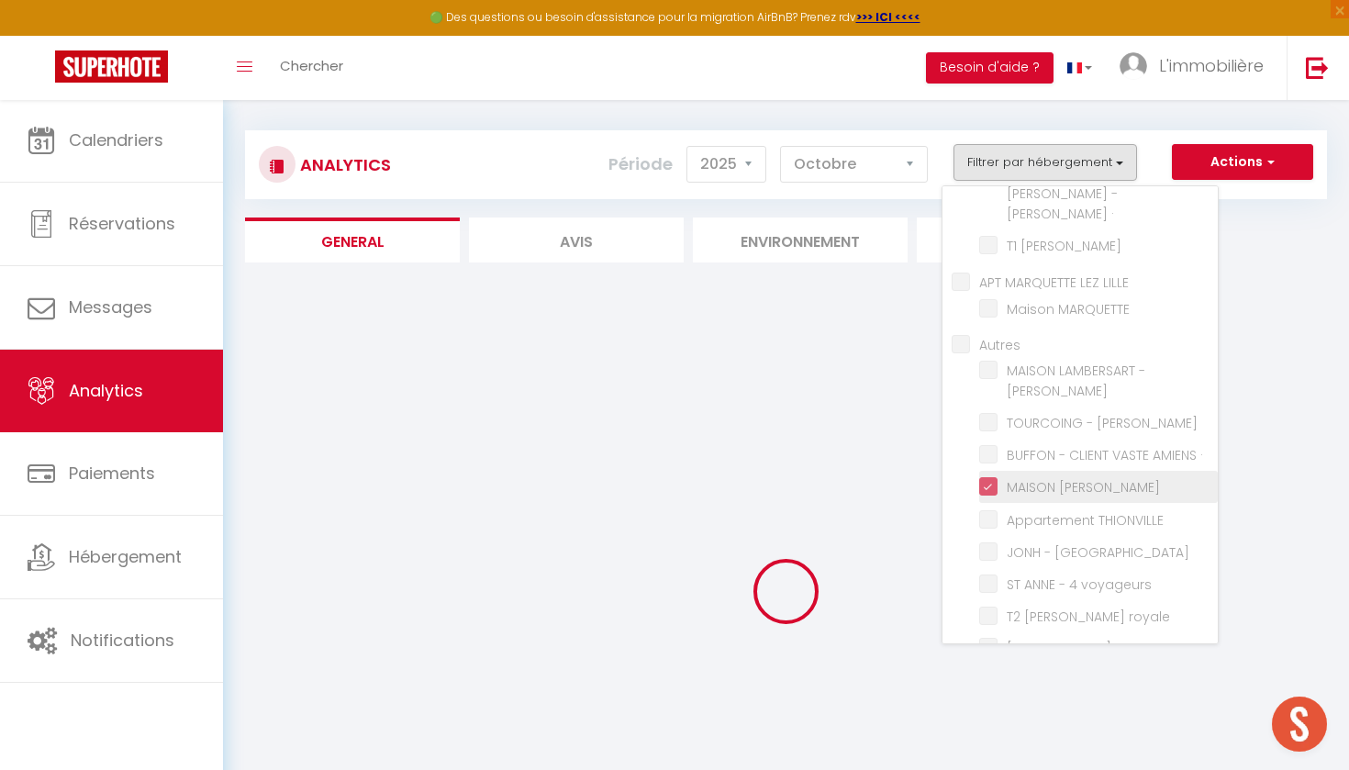
checkbox royale "false"
checkbox ABOTCHI "false"
checkbox · "false"
checkbox voyageurs "false"
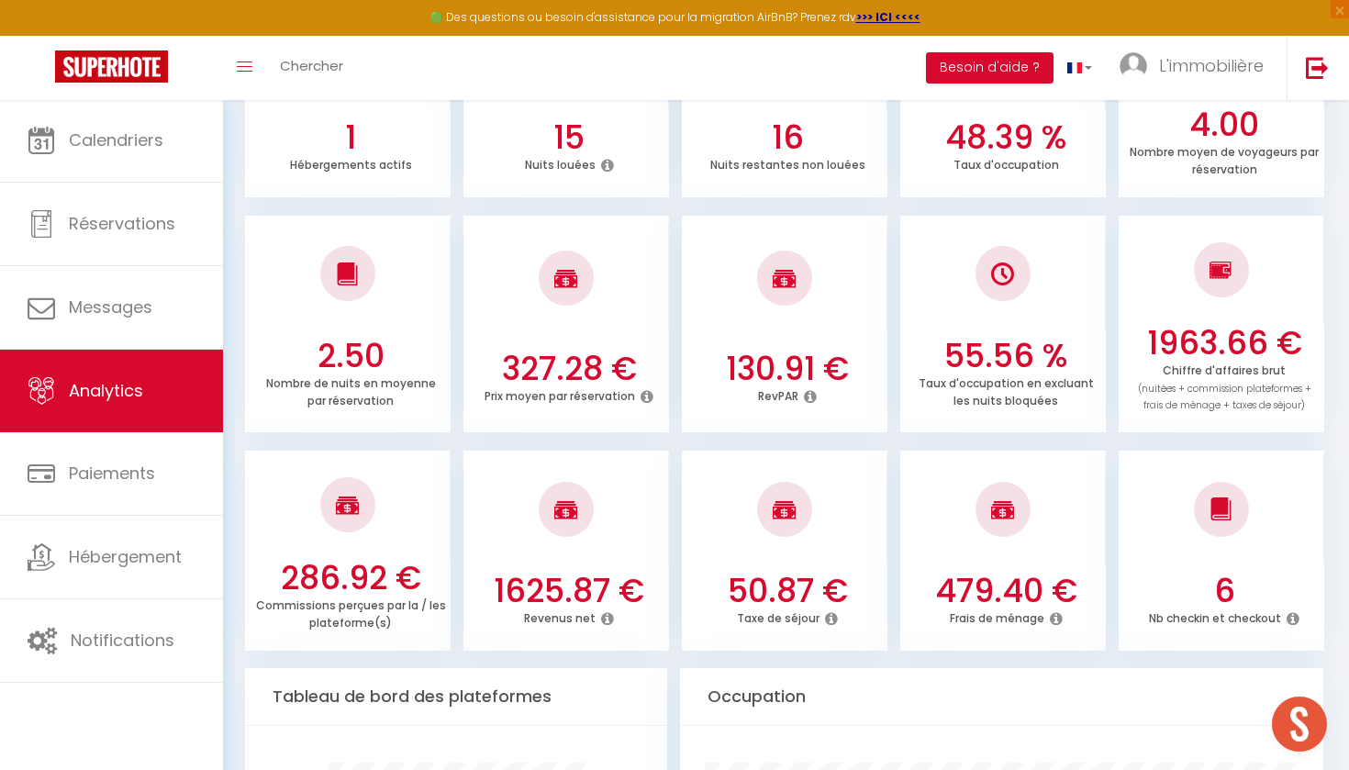
scroll to position [398, 0]
click at [608, 610] on icon at bounding box center [607, 617] width 13 height 15
click at [647, 522] on div at bounding box center [567, 508] width 206 height 108
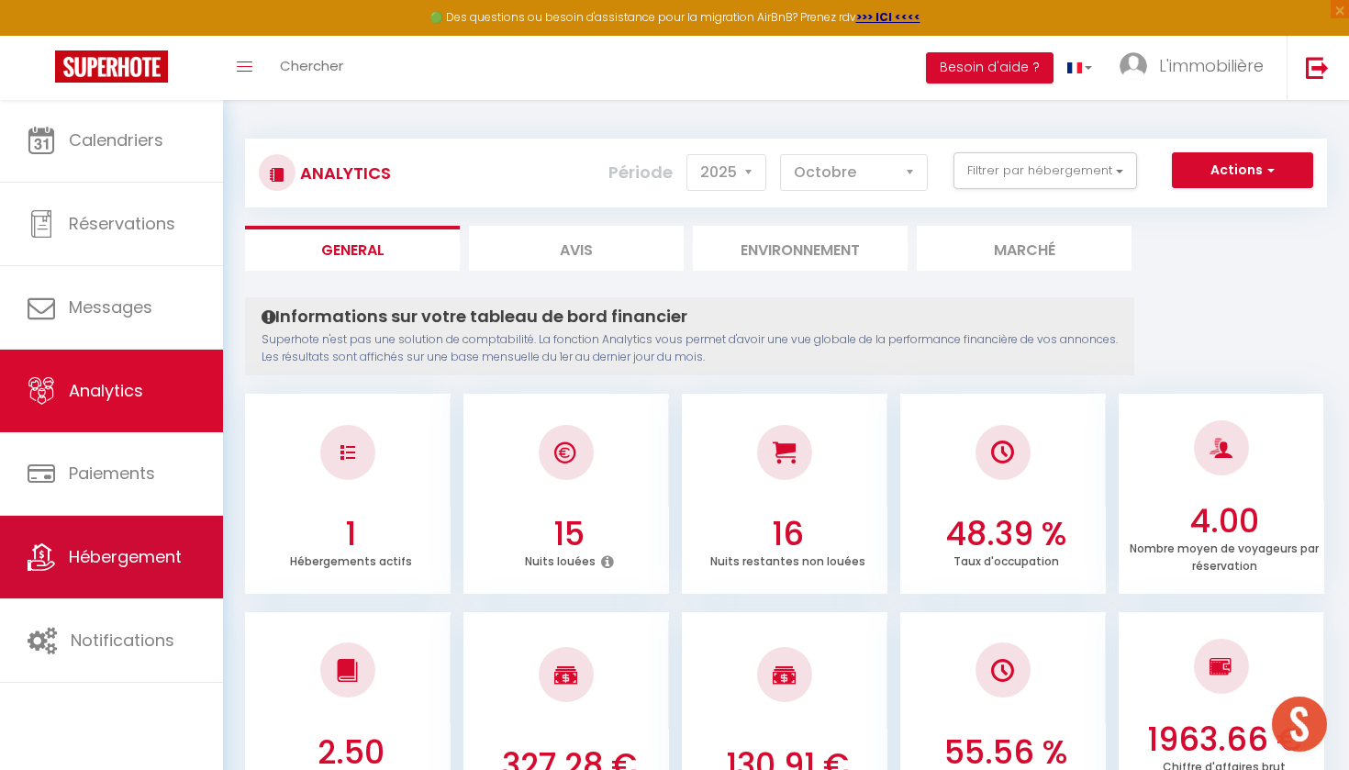
scroll to position [0, 0]
click at [185, 563] on link "Hébergement" at bounding box center [111, 557] width 223 height 83
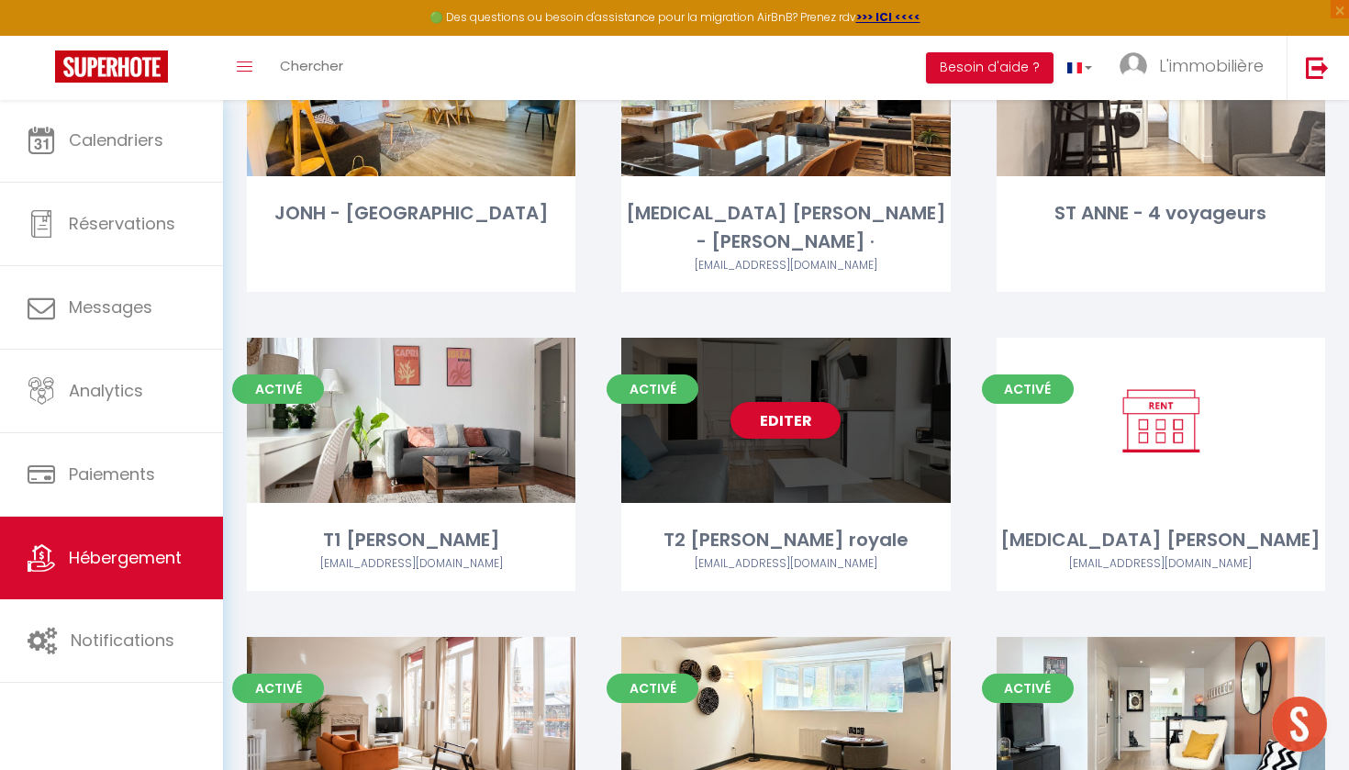
scroll to position [2872, 0]
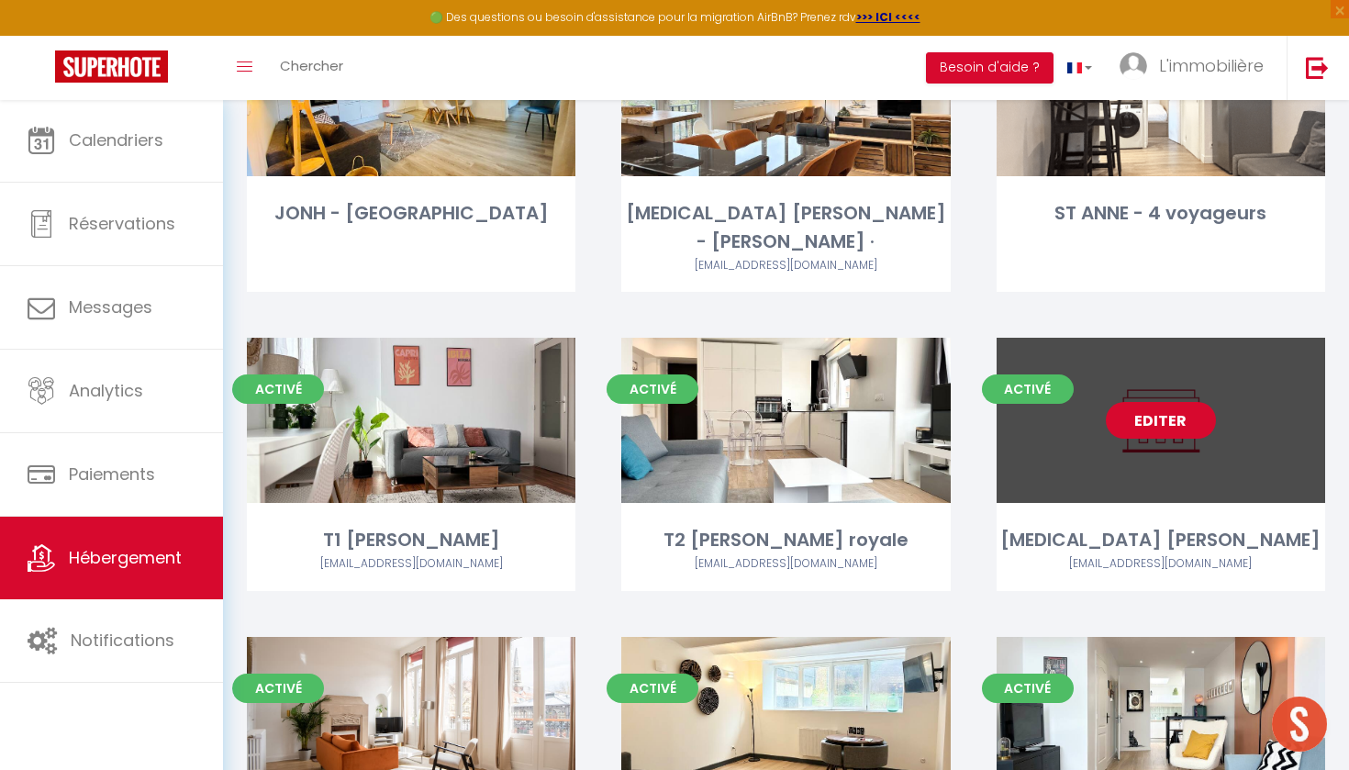
click at [1150, 402] on link "Editer" at bounding box center [1161, 420] width 110 height 37
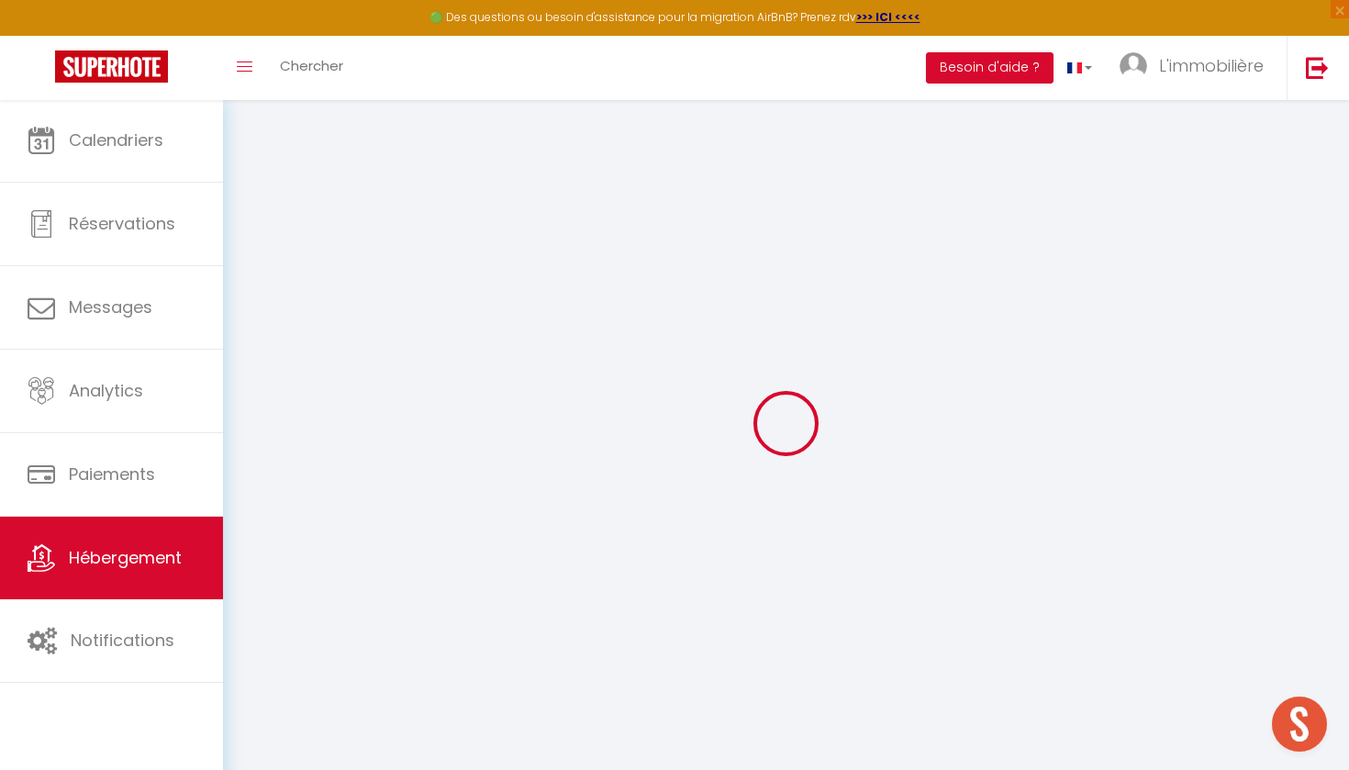
select select "+ 19 %"
select select "+ 23 %"
select select
checkbox input "false"
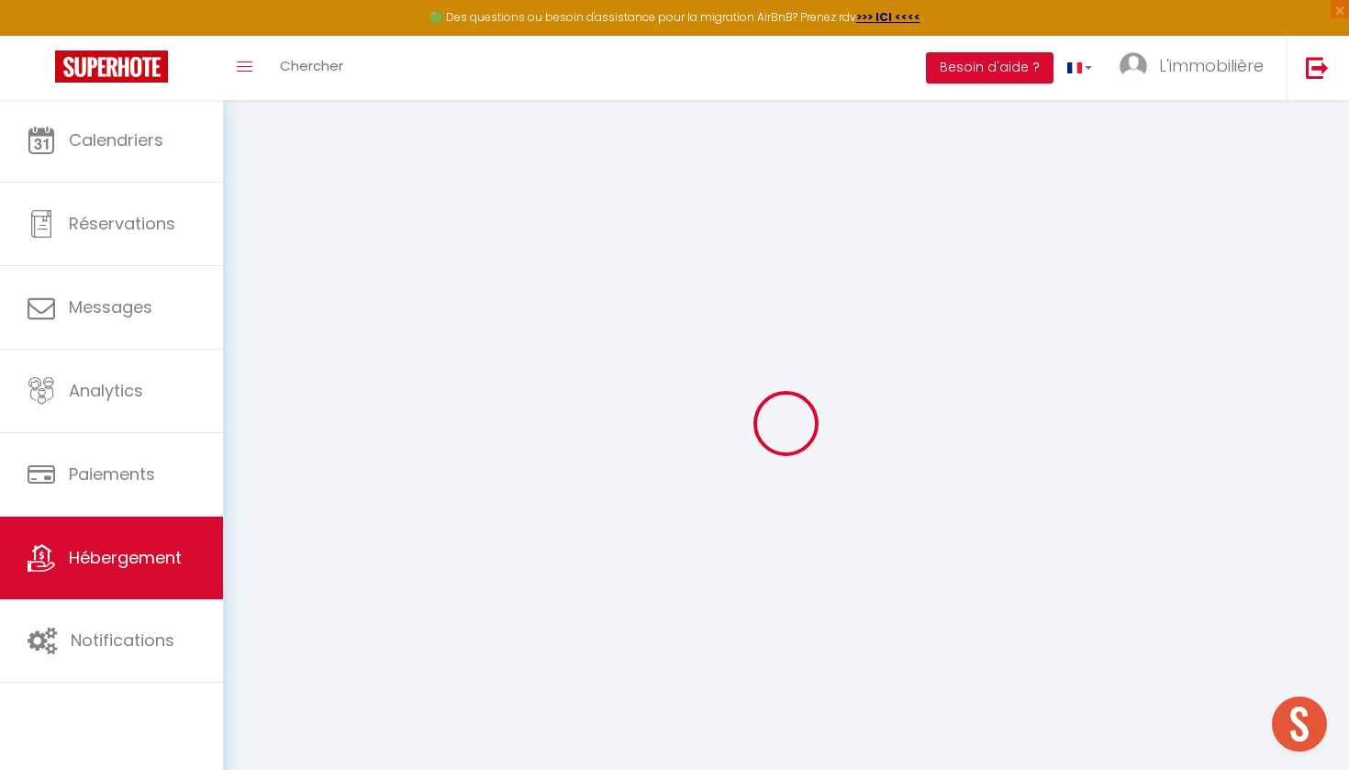
checkbox input "false"
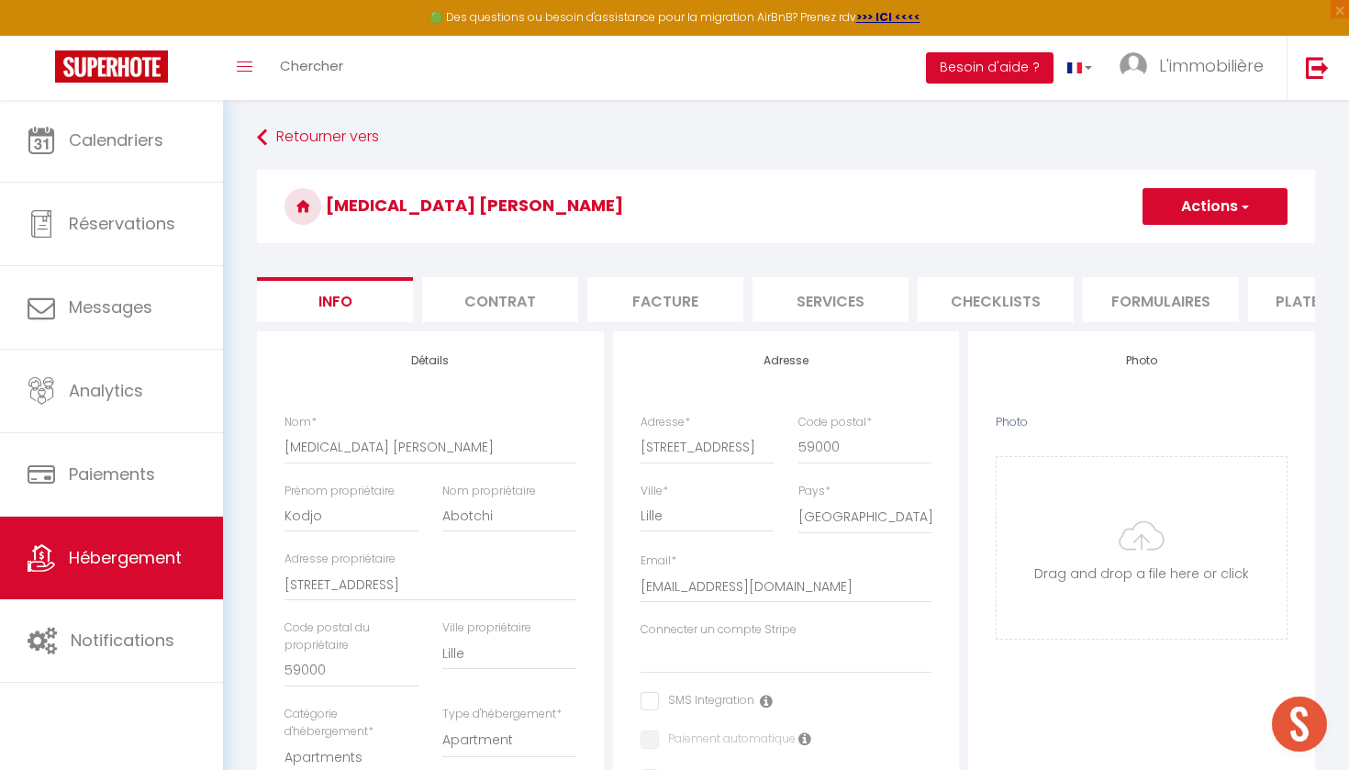
select select
checkbox input "false"
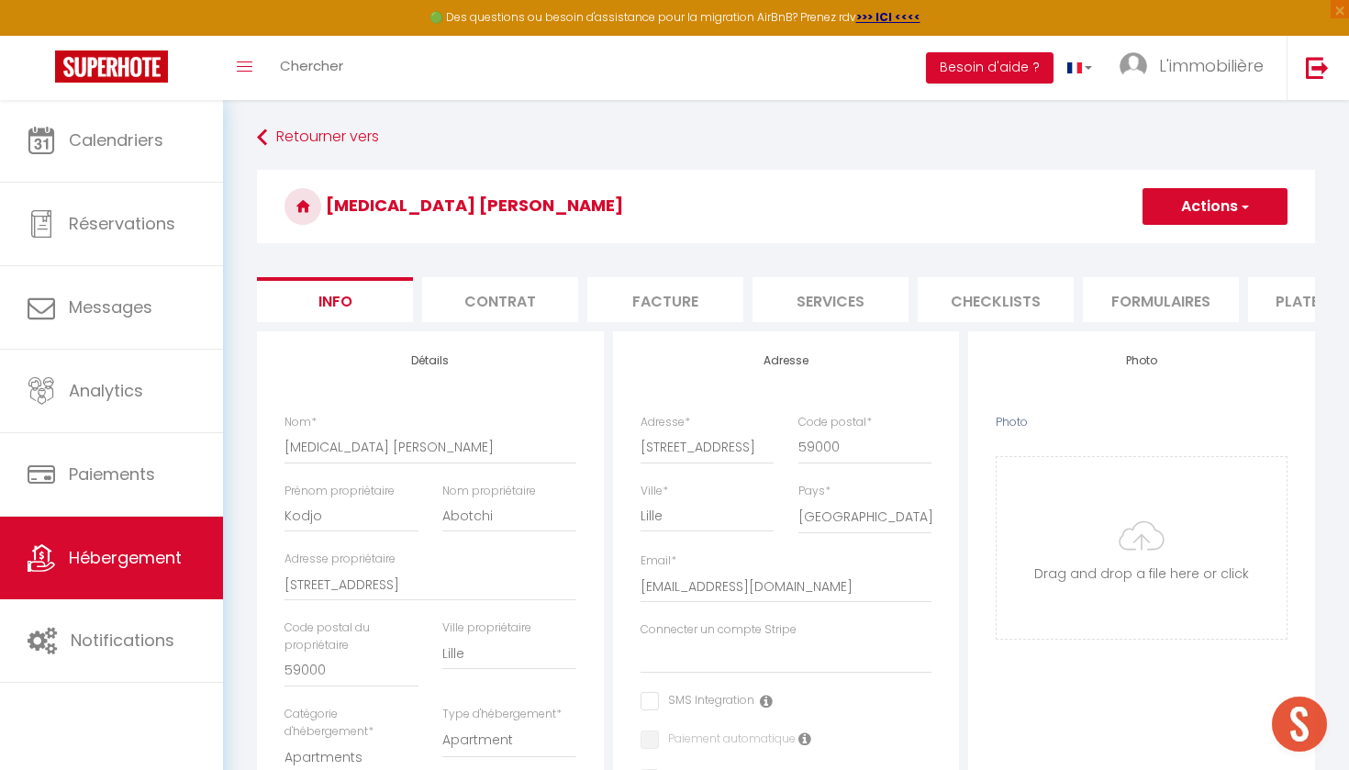
select select
checkbox input "false"
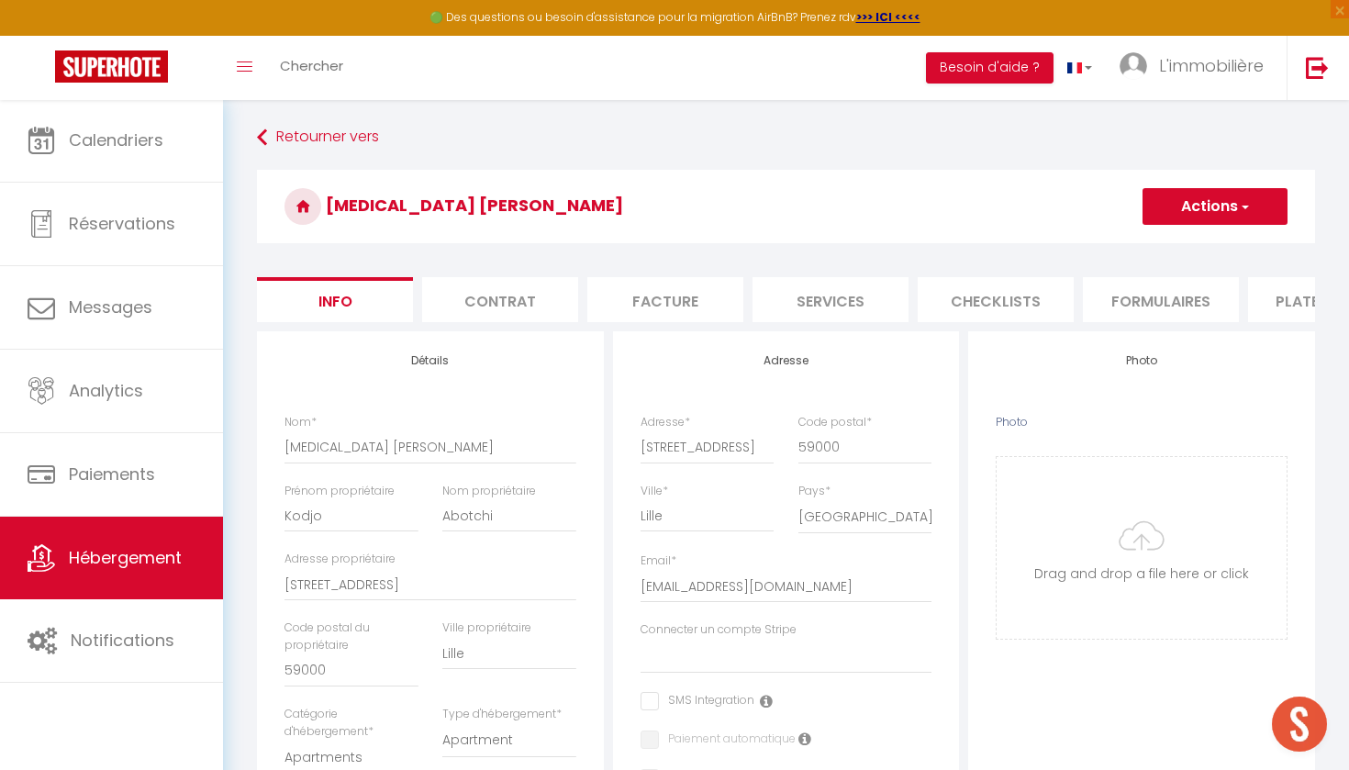
select select "EUR"
select select "16074-714534808633338003"
click at [1290, 307] on li "Plateformes" at bounding box center [1327, 299] width 156 height 45
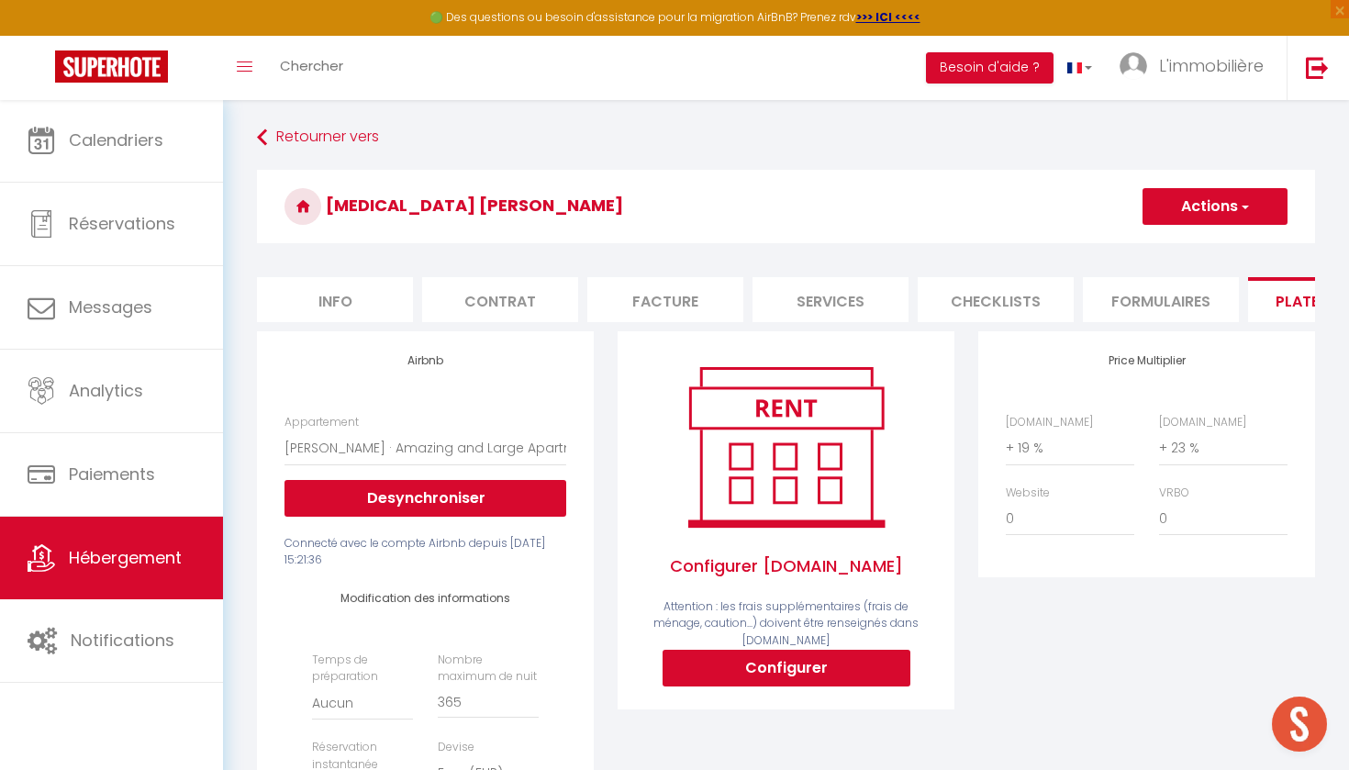
click at [129, 556] on span "Hébergement" at bounding box center [125, 557] width 113 height 23
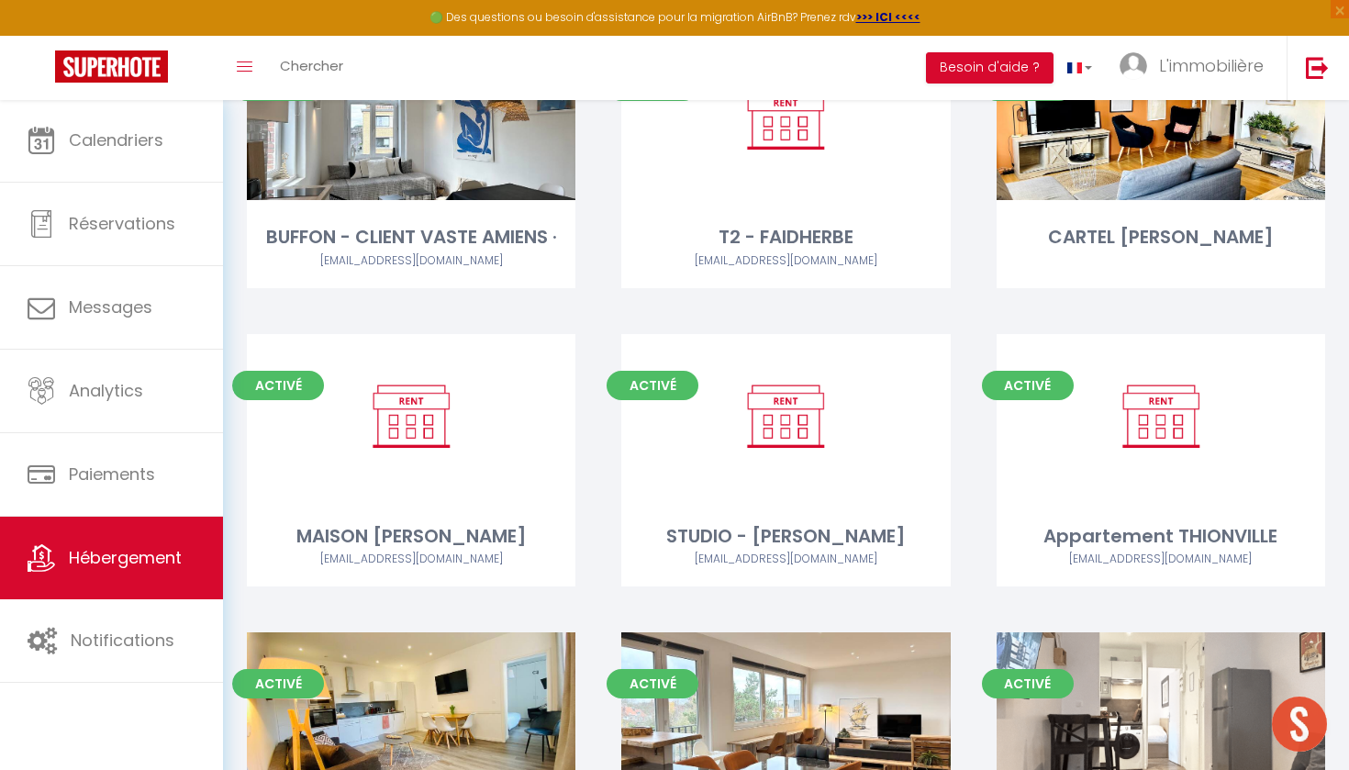
scroll to position [2257, 0]
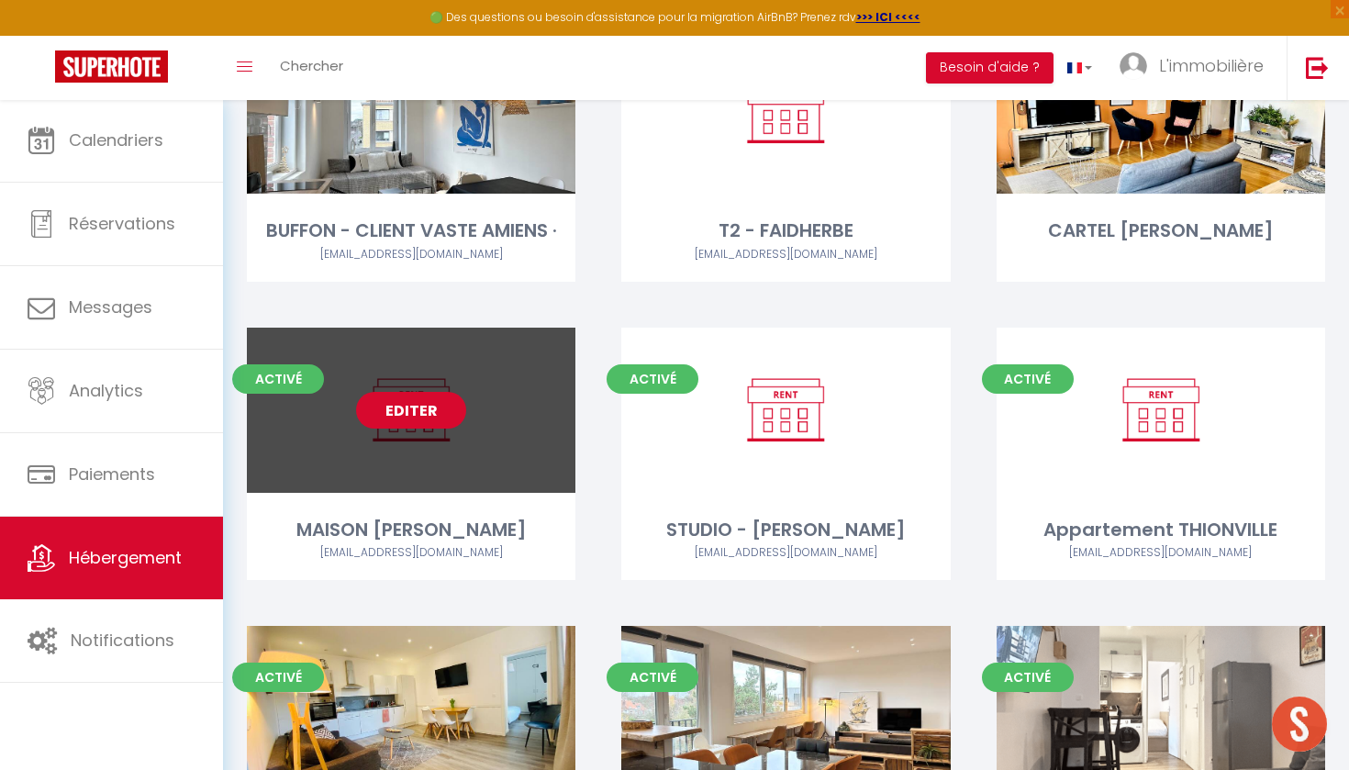
click at [430, 392] on link "Editer" at bounding box center [411, 410] width 110 height 37
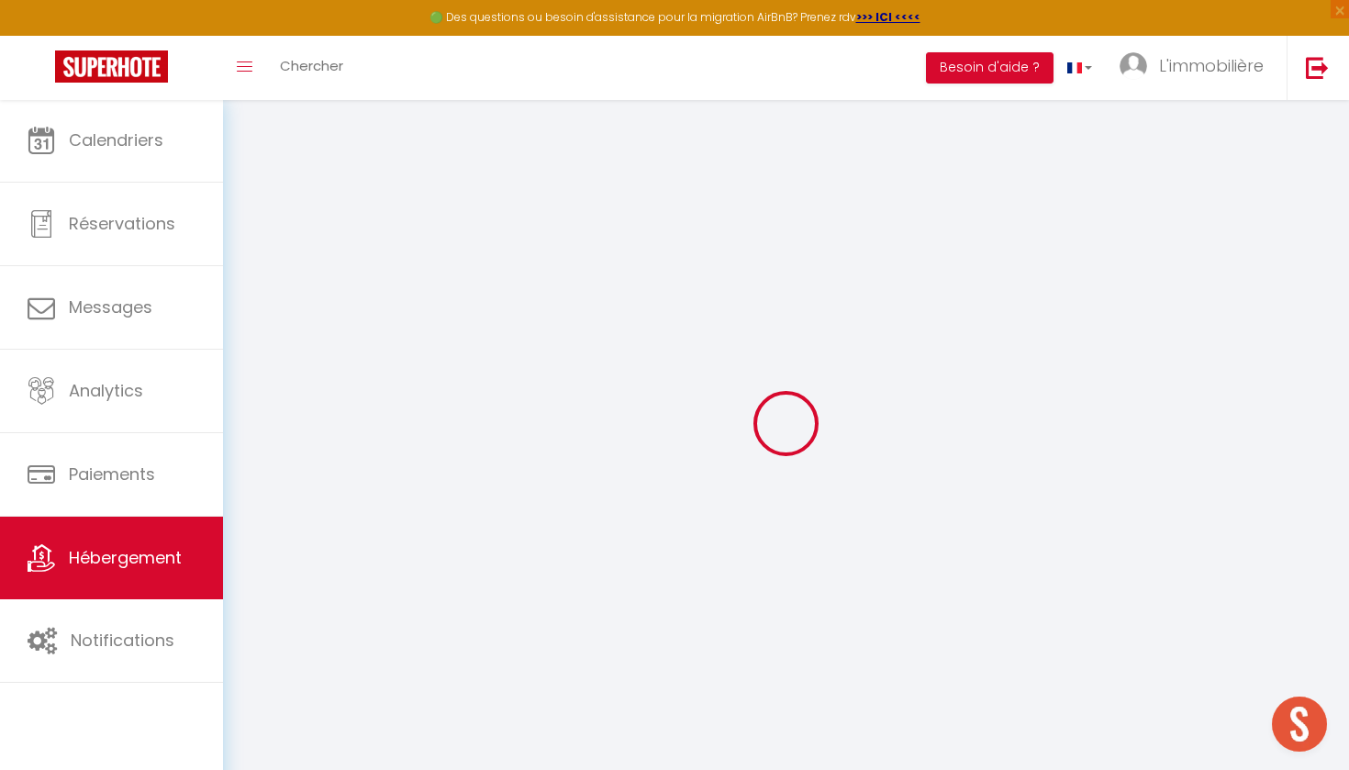
select select "+ 7 %"
select select "+ 13 %"
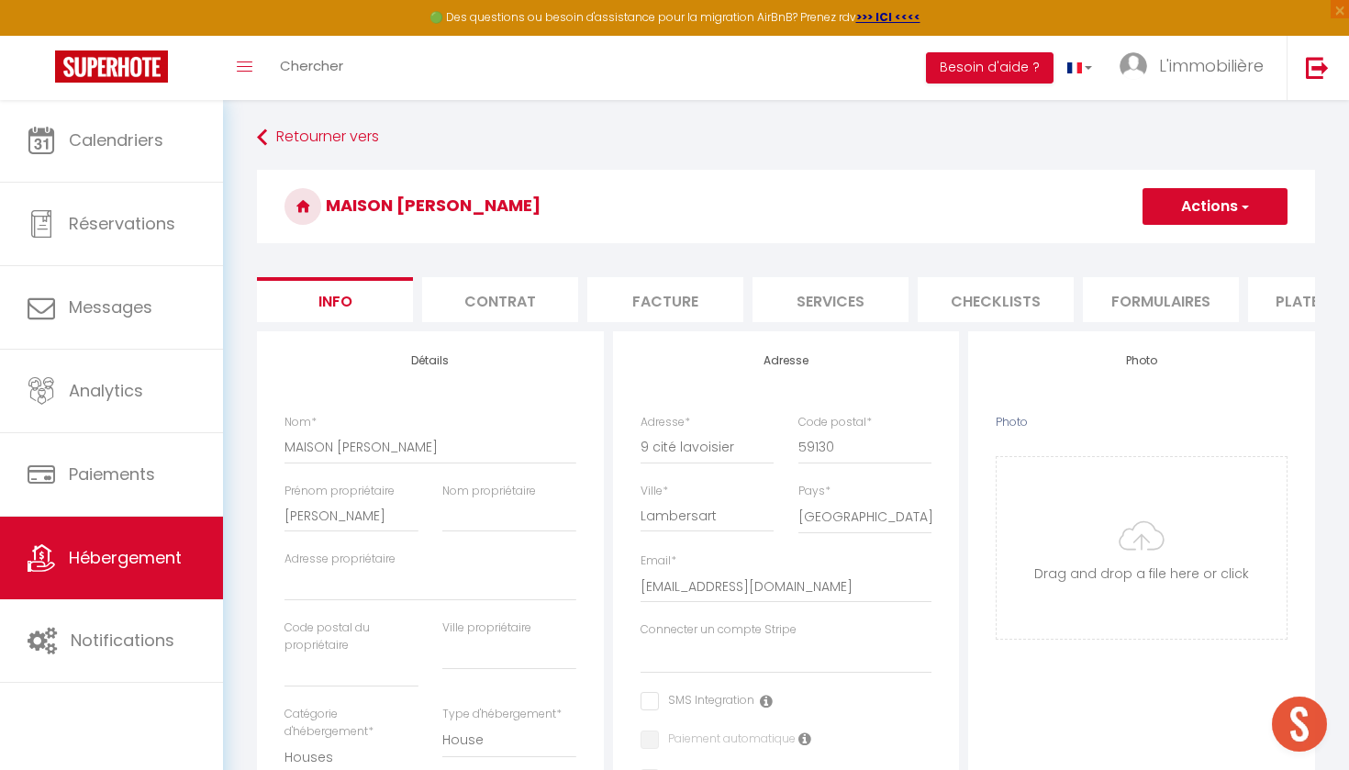
select select
checkbox input "false"
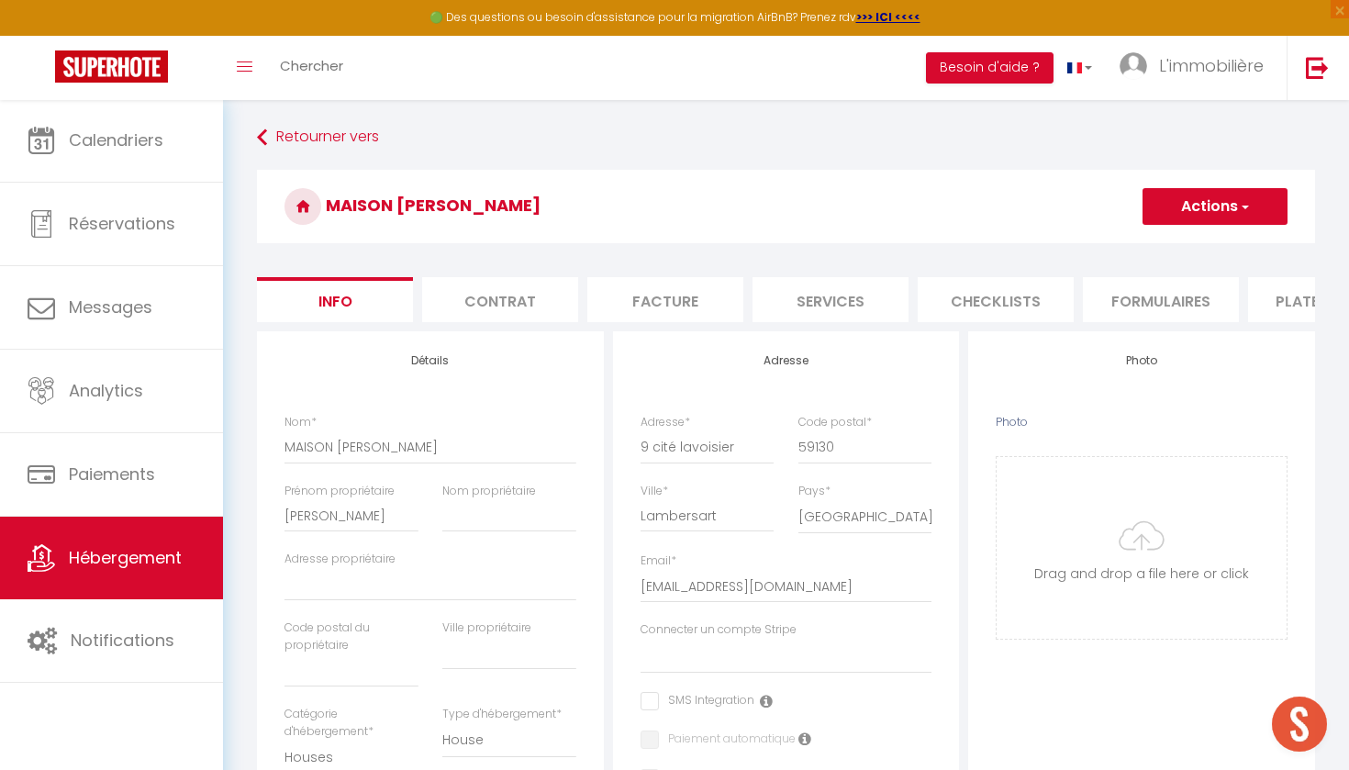
select select
checkbox input "false"
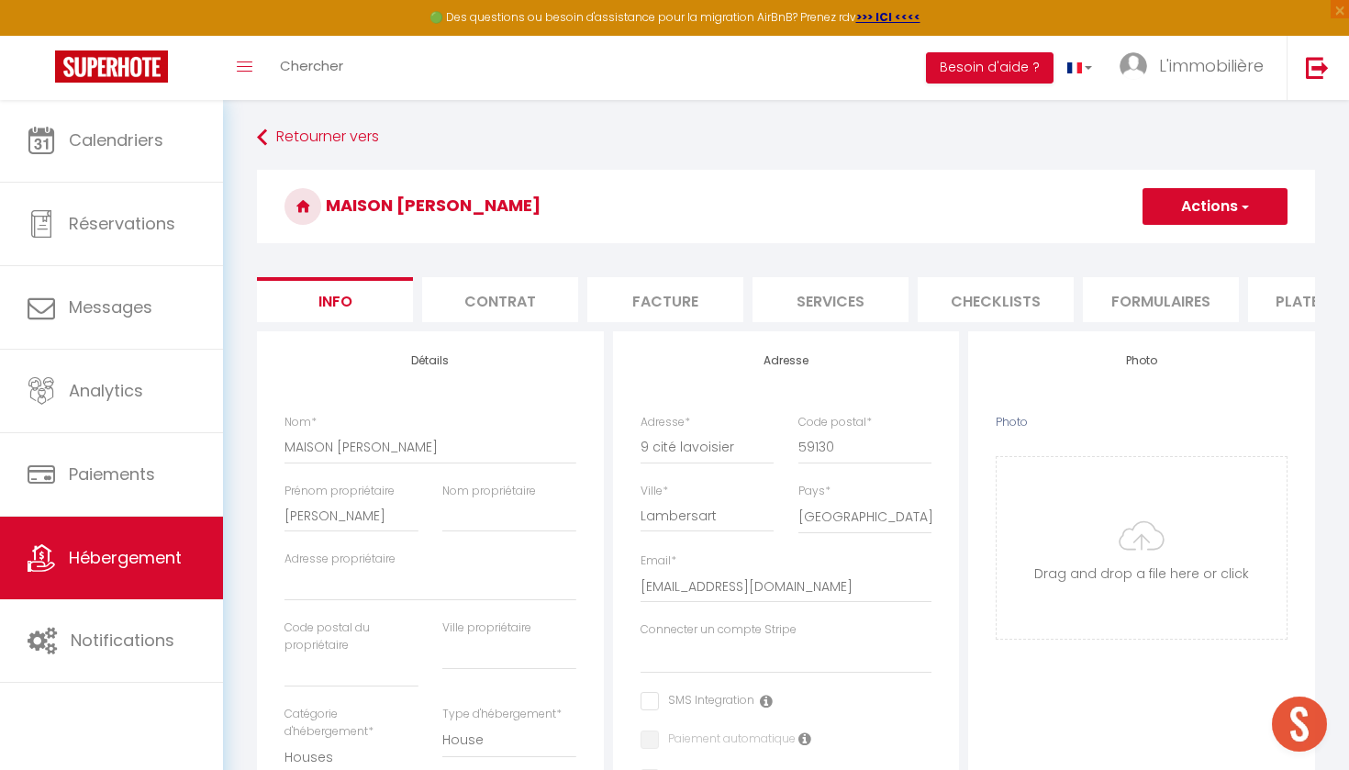
select select
checkbox input "false"
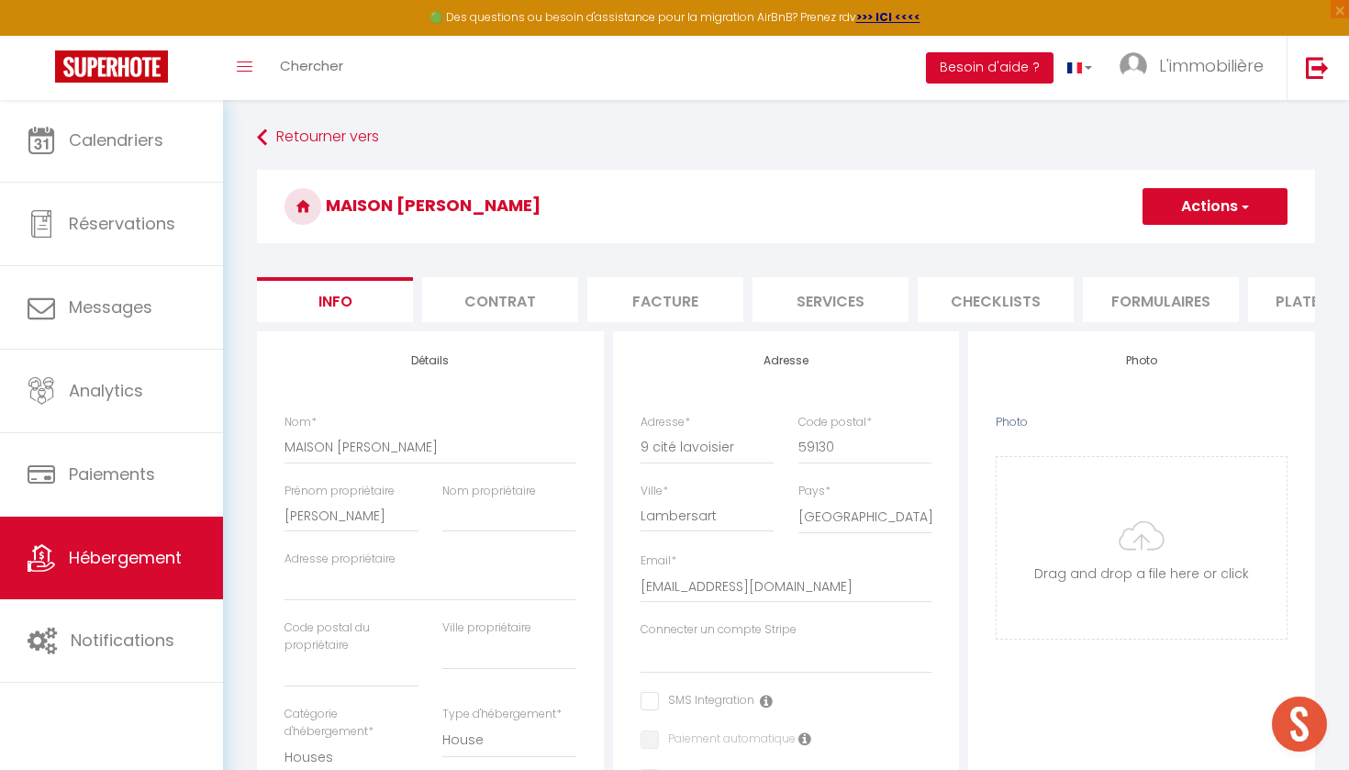
click at [1304, 299] on li "Plateformes" at bounding box center [1327, 299] width 156 height 45
select select "well_reviewed_guests"
select select "EUR"
select select
select select "8488-1457926394636197129"
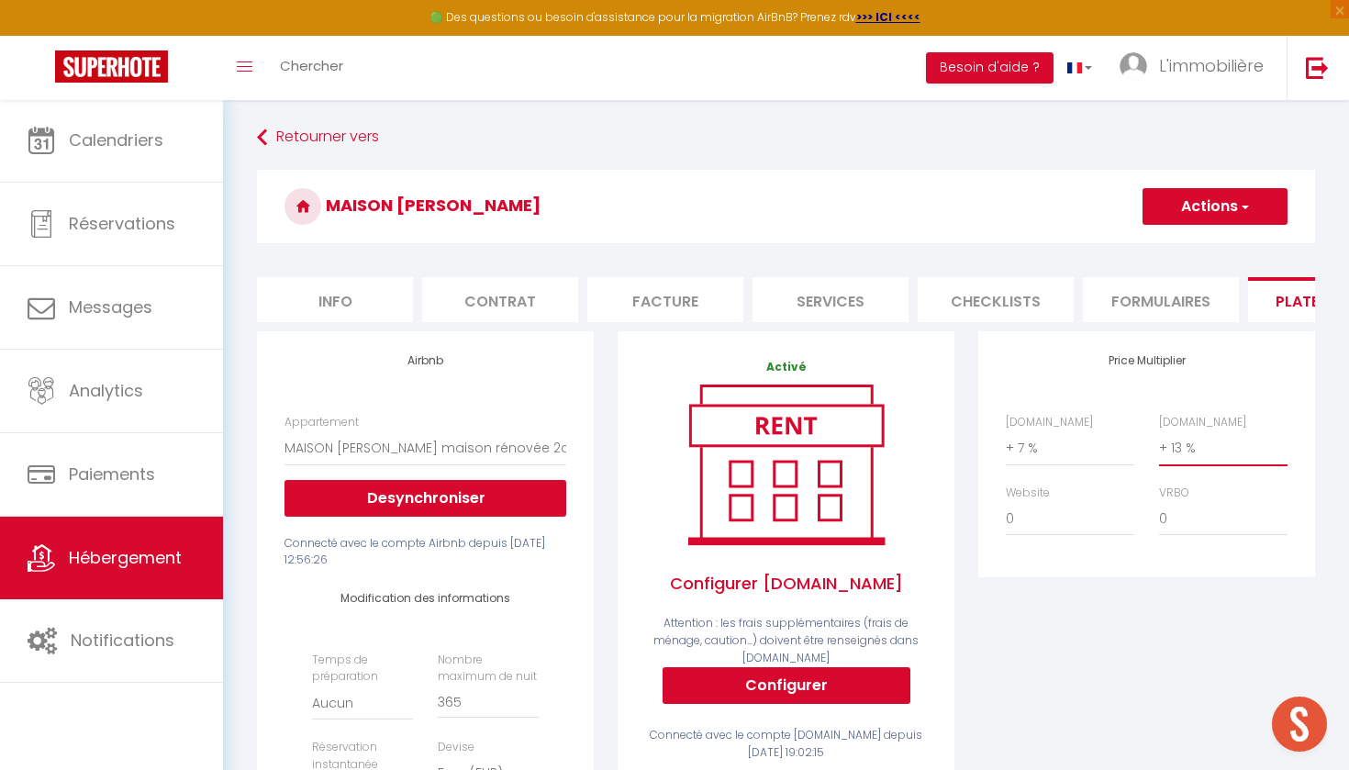
select select "+ 25 %"
select select
select select "+ 19 %"
select select
click at [1203, 192] on button "Actions" at bounding box center [1215, 206] width 145 height 37
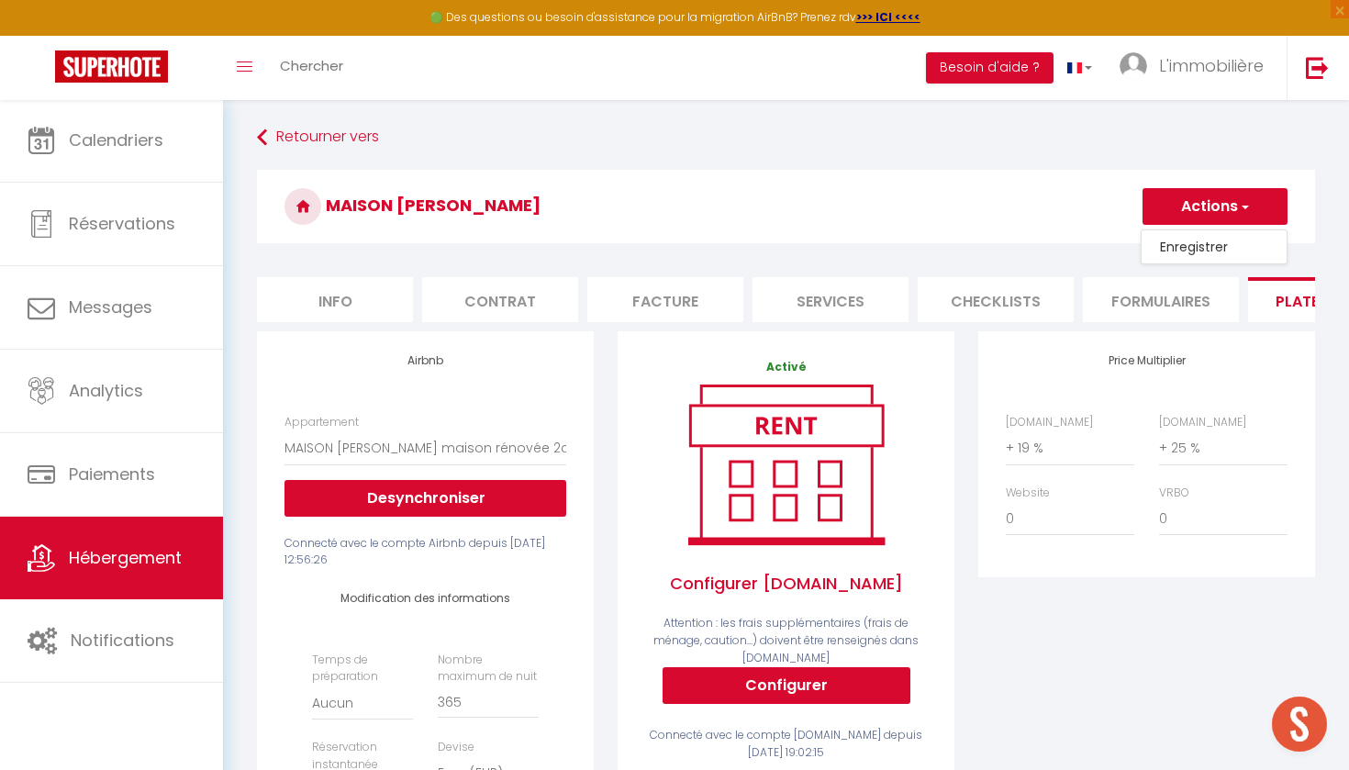
click at [1181, 238] on link "Enregistrer" at bounding box center [1214, 247] width 145 height 24
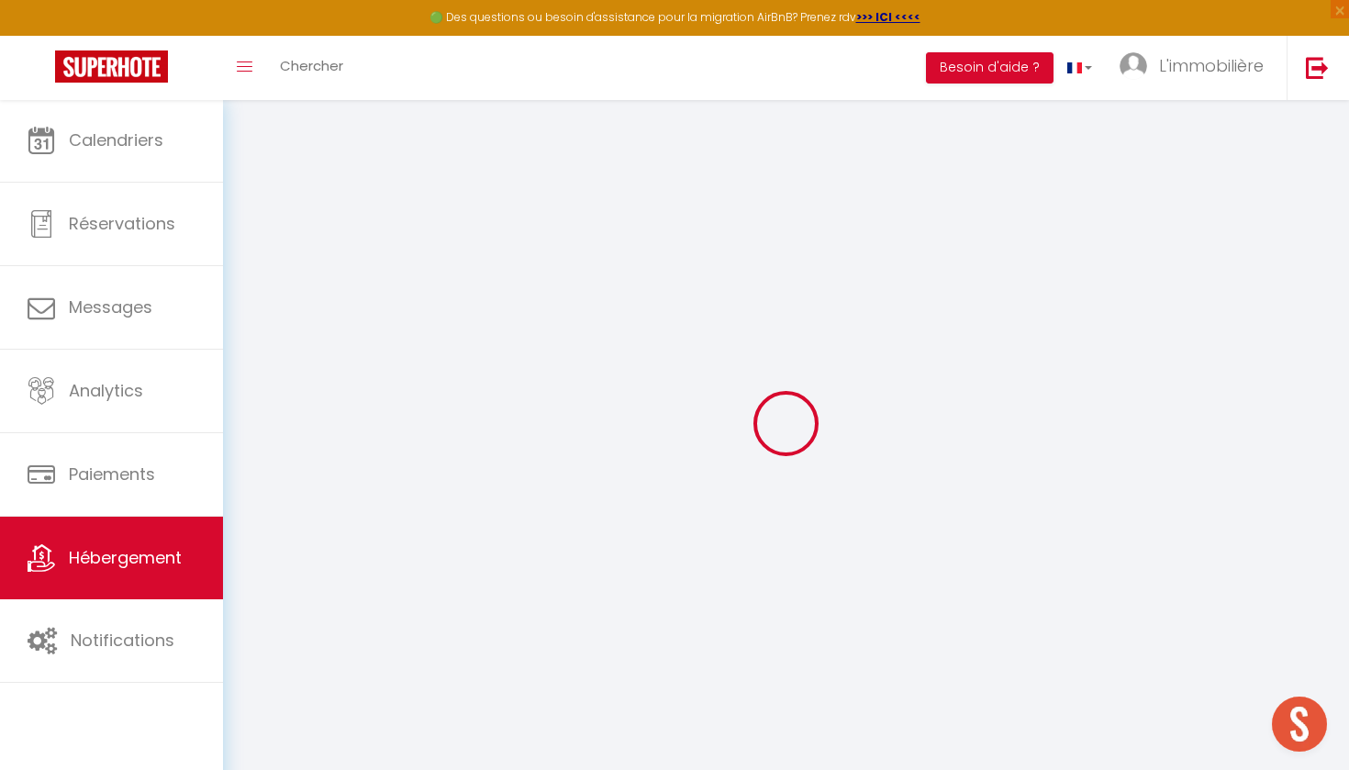
select select "well_reviewed_guests"
select select "EUR"
select select
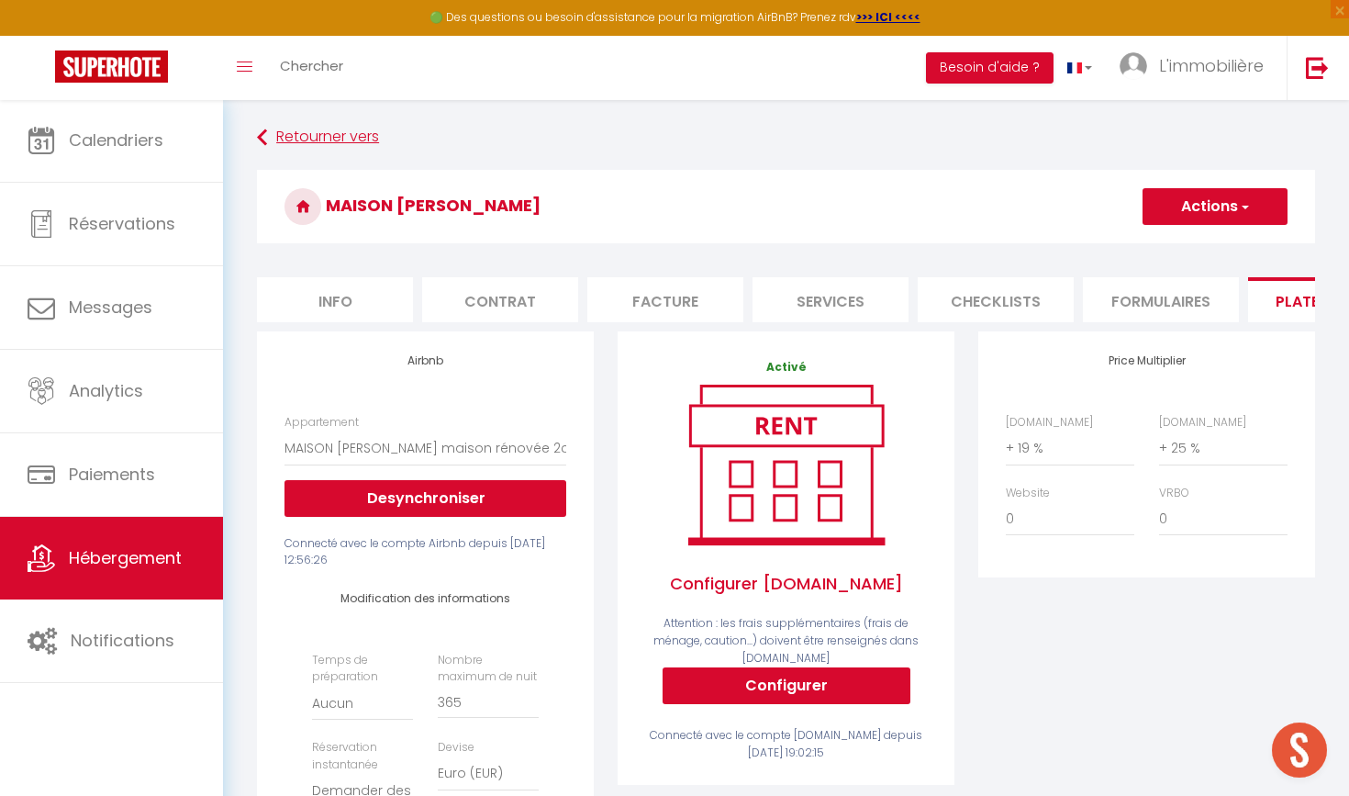
click at [313, 133] on link "Retourner vers" at bounding box center [786, 137] width 1058 height 33
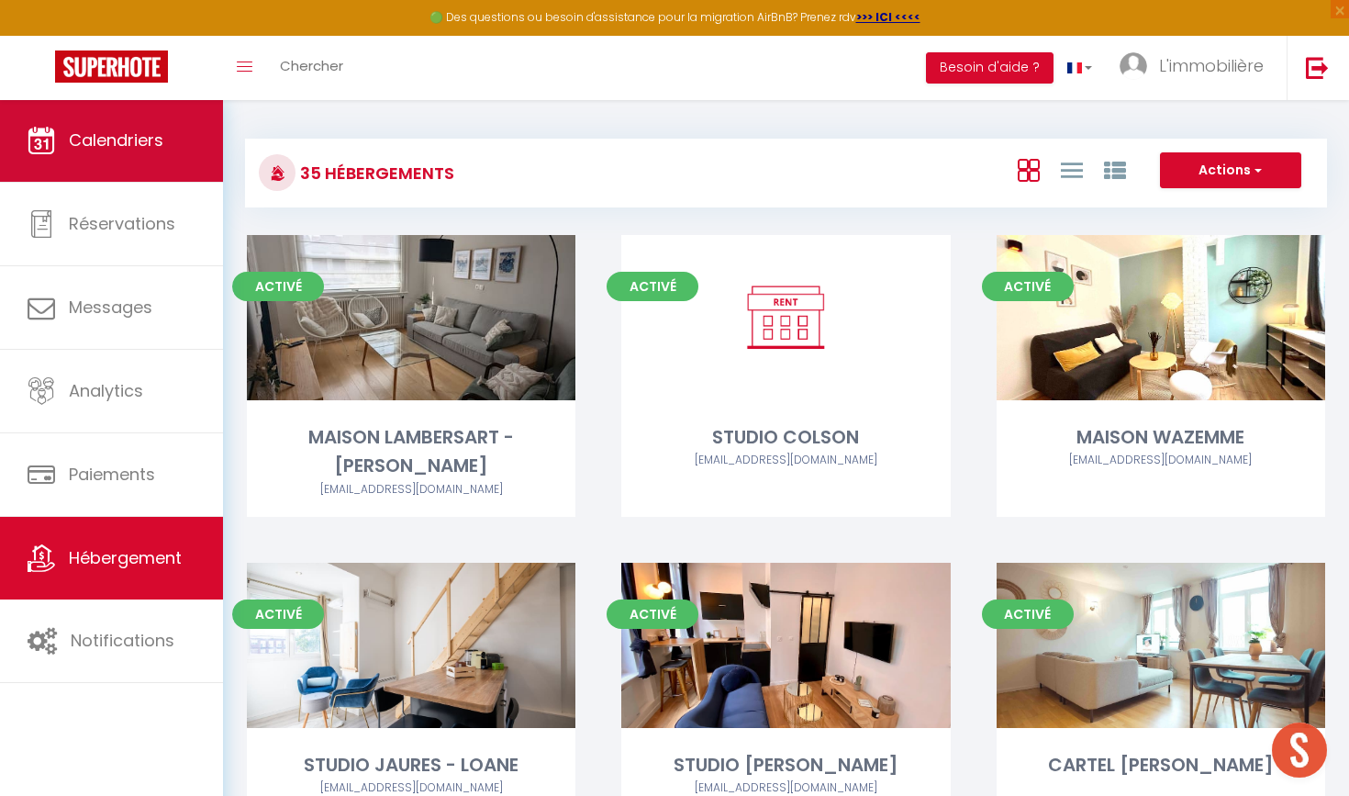
click at [150, 154] on link "Calendriers" at bounding box center [111, 140] width 223 height 83
